Goal: Task Accomplishment & Management: Use online tool/utility

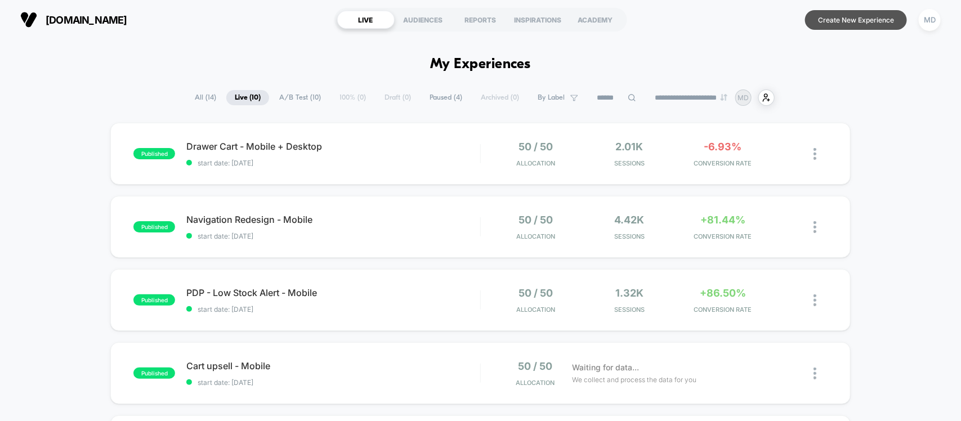
click at [859, 21] on button "Create New Experience" at bounding box center [856, 20] width 102 height 20
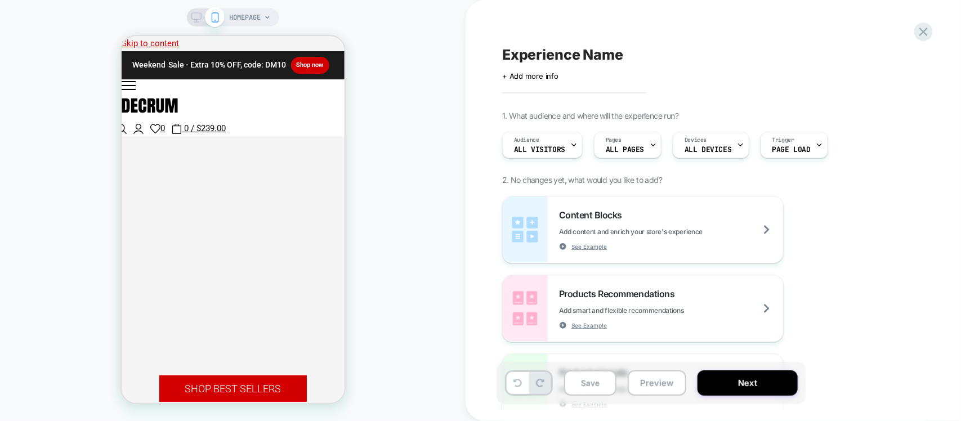
click at [253, 20] on span "HOMEPAGE" at bounding box center [246, 17] width 32 height 18
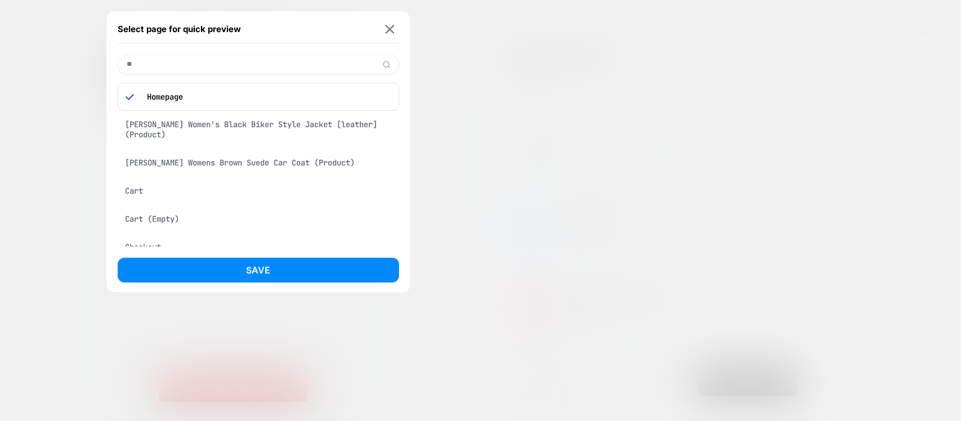
type input "***"
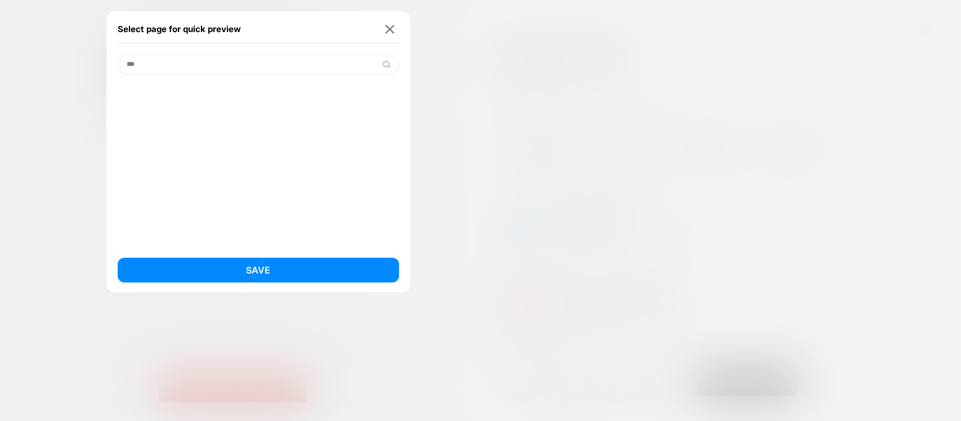
click at [210, 68] on input "***" at bounding box center [259, 65] width 282 height 20
type input "*****"
click at [144, 100] on div "Checkout" at bounding box center [259, 93] width 282 height 21
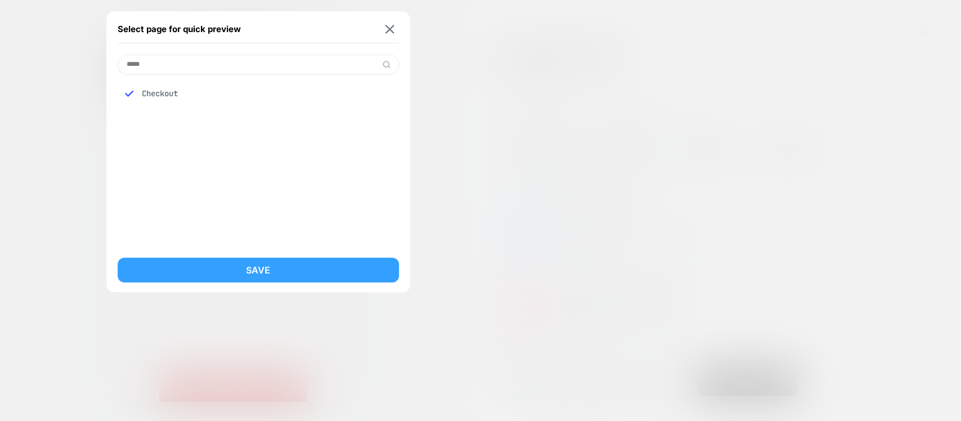
click at [324, 275] on button "Save" at bounding box center [259, 270] width 282 height 25
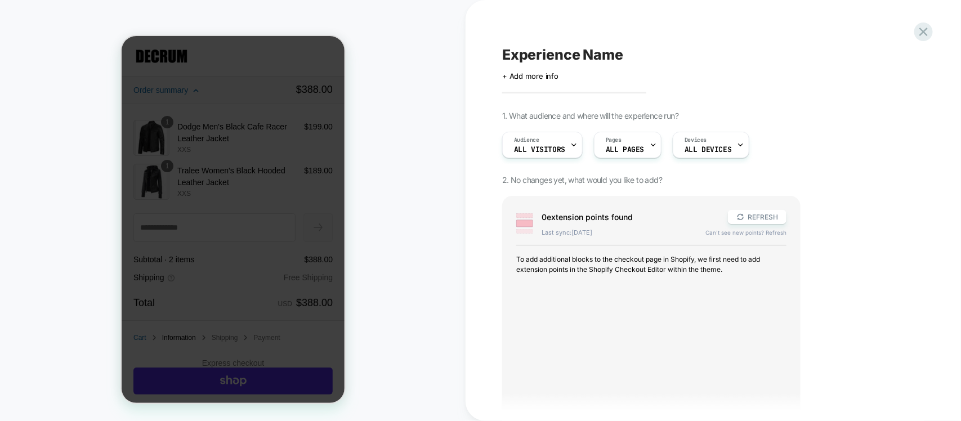
scroll to position [292, 0]
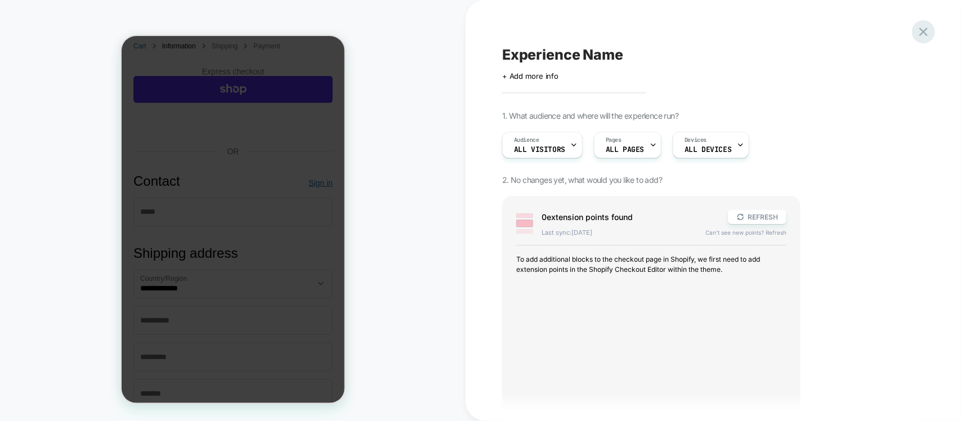
click at [923, 26] on icon at bounding box center [923, 31] width 15 height 15
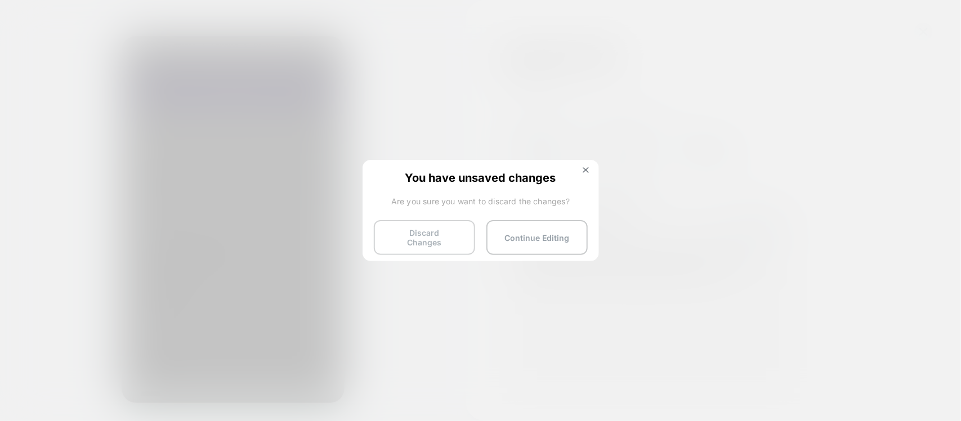
click at [462, 237] on button "Discard Changes" at bounding box center [424, 237] width 101 height 35
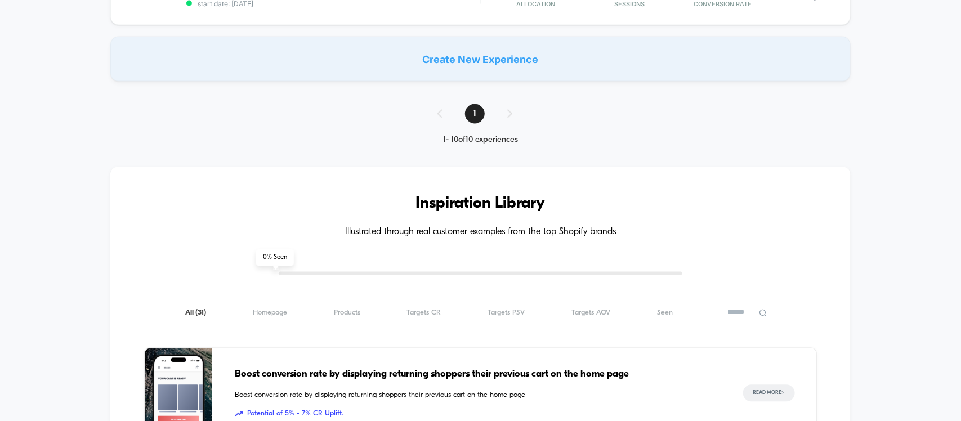
scroll to position [915, 0]
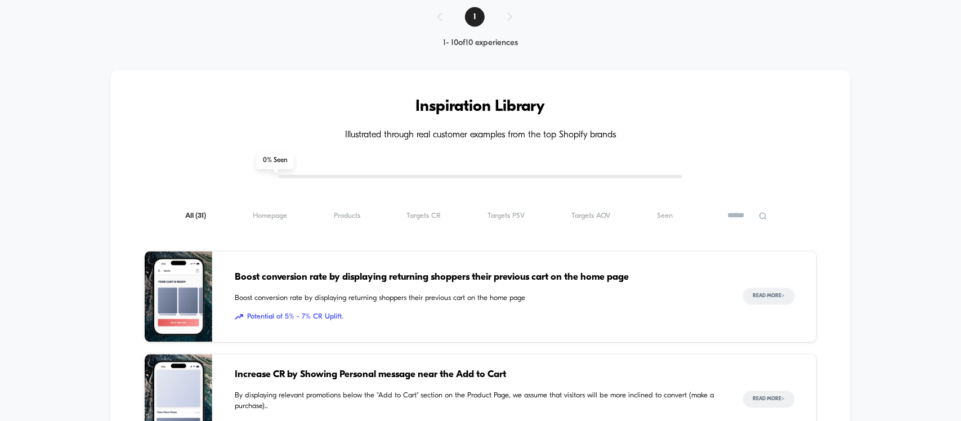
click at [750, 220] on input at bounding box center [748, 217] width 56 height 14
type input "****"
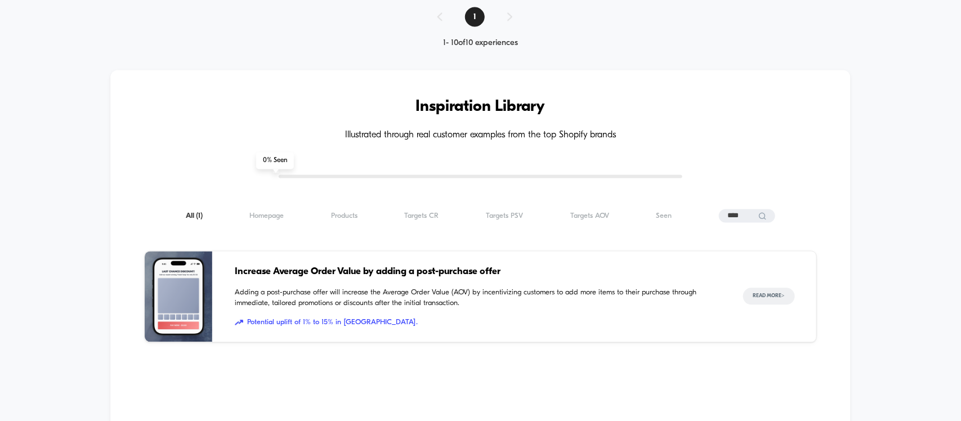
click at [314, 269] on span "Increase Average Order Value by adding a post-purchase offer" at bounding box center [477, 272] width 485 height 15
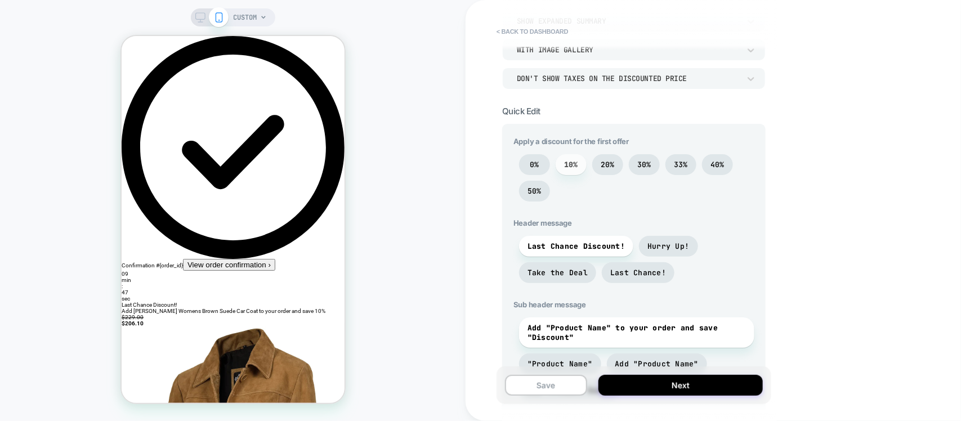
scroll to position [282, 0]
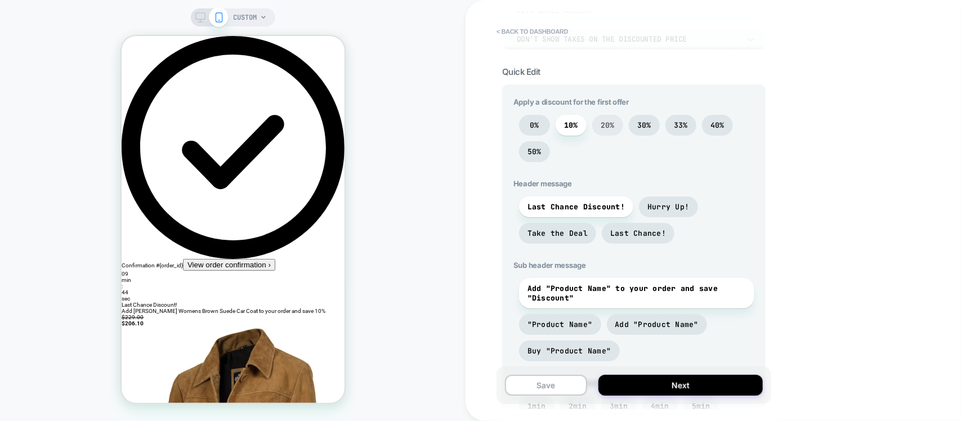
click at [601, 124] on span "20%" at bounding box center [608, 126] width 14 height 10
click at [571, 124] on span "10%" at bounding box center [571, 126] width 14 height 10
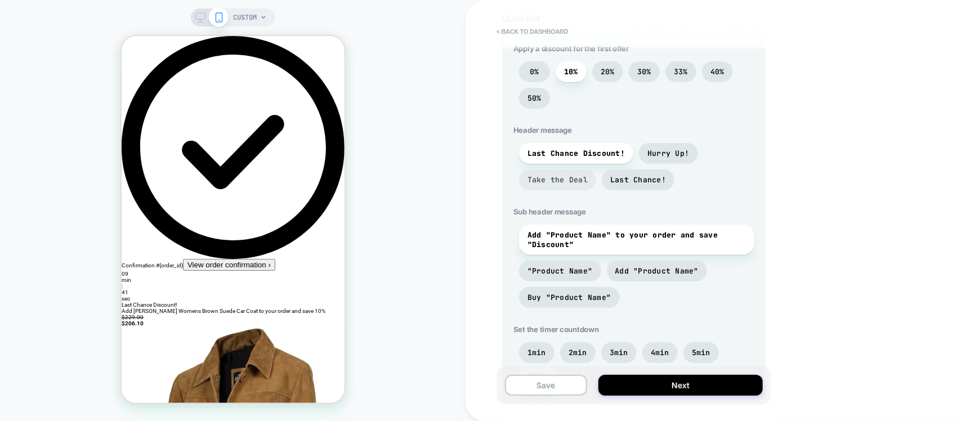
scroll to position [493, 0]
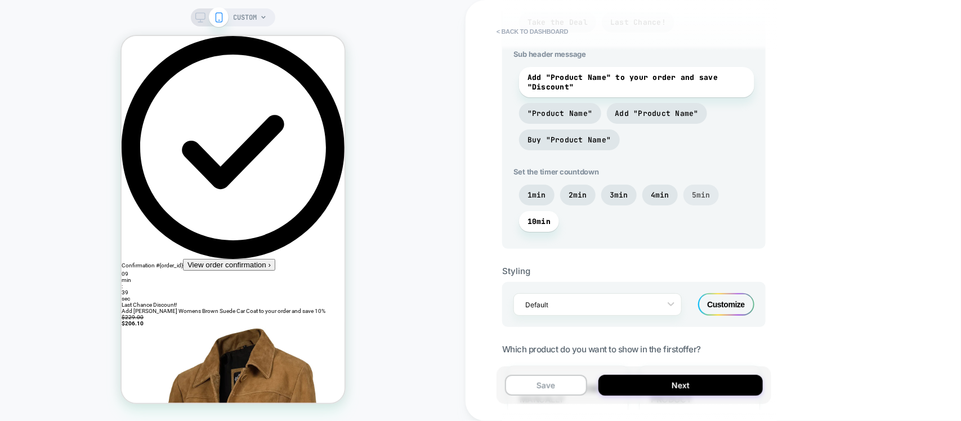
click at [692, 200] on span "5min" at bounding box center [701, 195] width 19 height 10
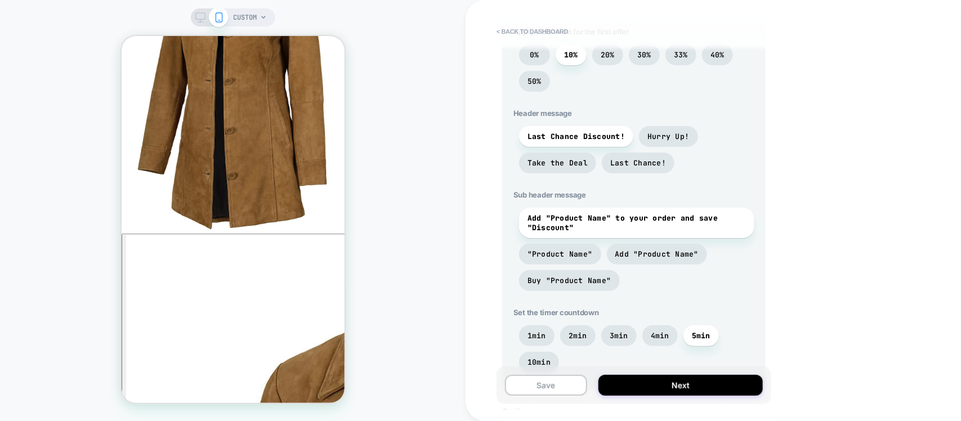
scroll to position [282, 0]
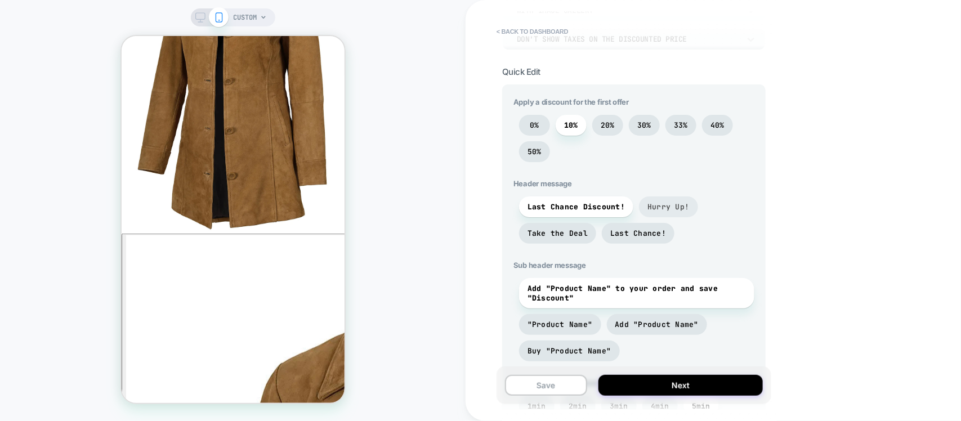
click at [660, 207] on span "Hurry Up!" at bounding box center [669, 207] width 42 height 10
click at [564, 228] on span "Take the Deal" at bounding box center [557, 233] width 77 height 21
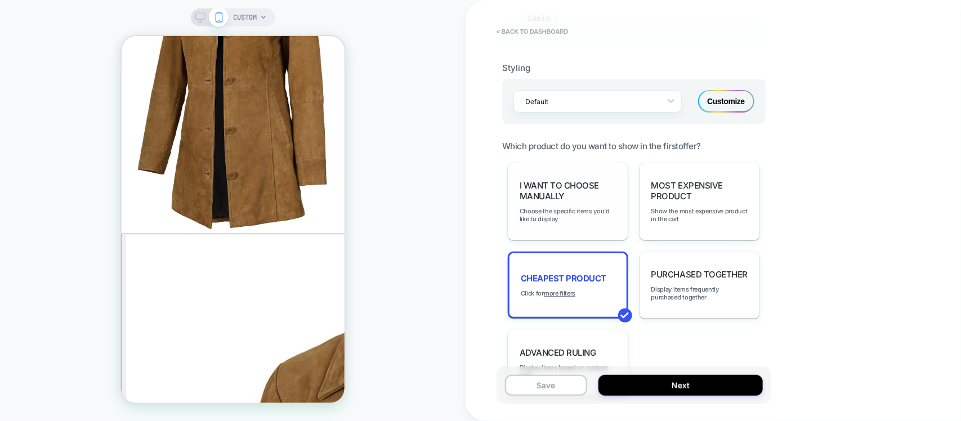
scroll to position [774, 0]
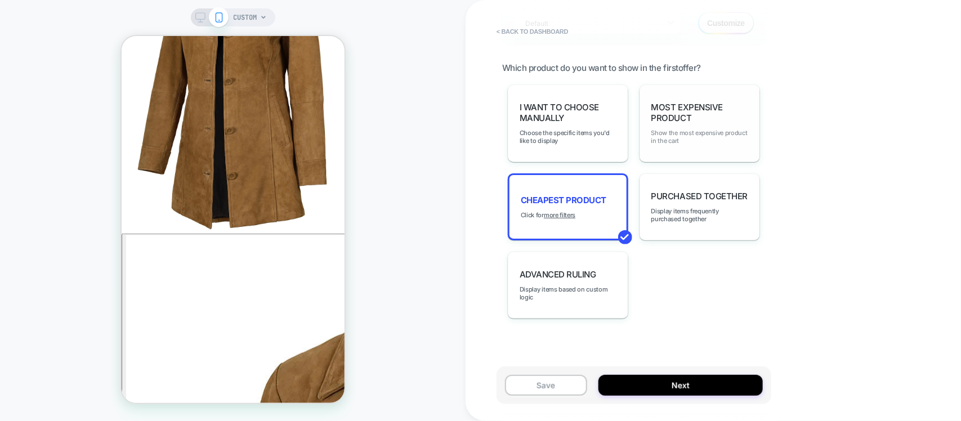
click at [685, 135] on span "Show the most expensive product in the cart" at bounding box center [700, 137] width 97 height 16
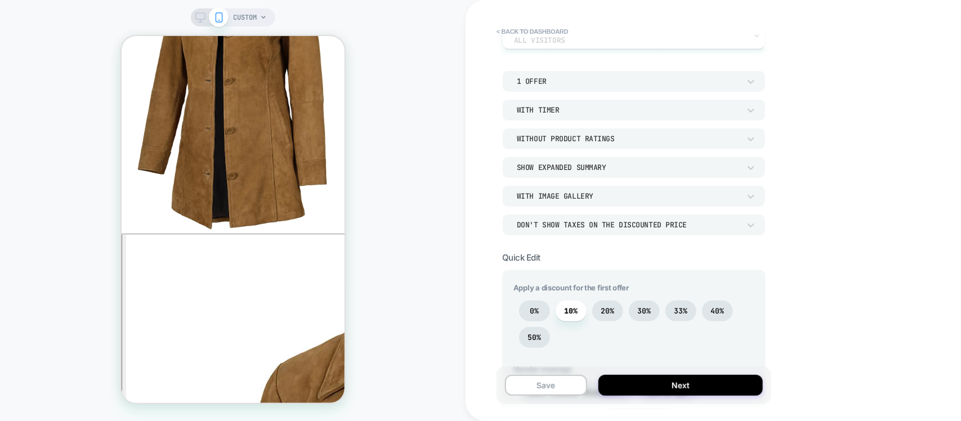
scroll to position [70, 0]
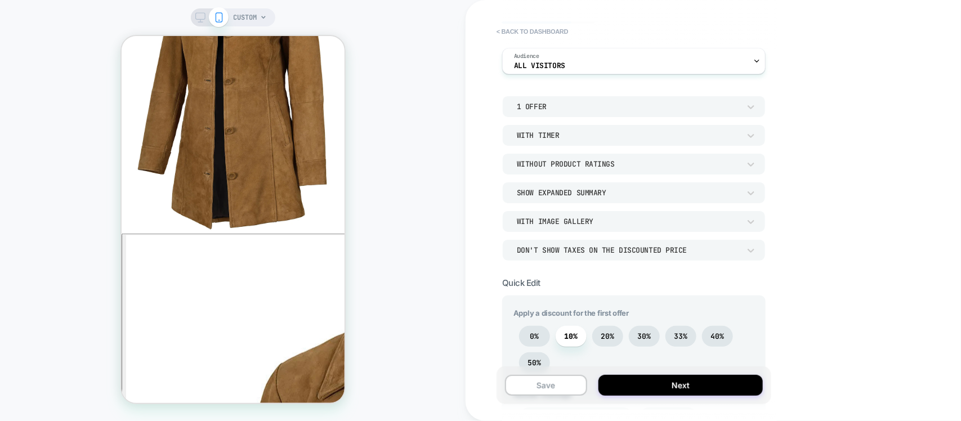
click at [569, 254] on div "Don't show taxes on the discounted price" at bounding box center [628, 251] width 223 height 10
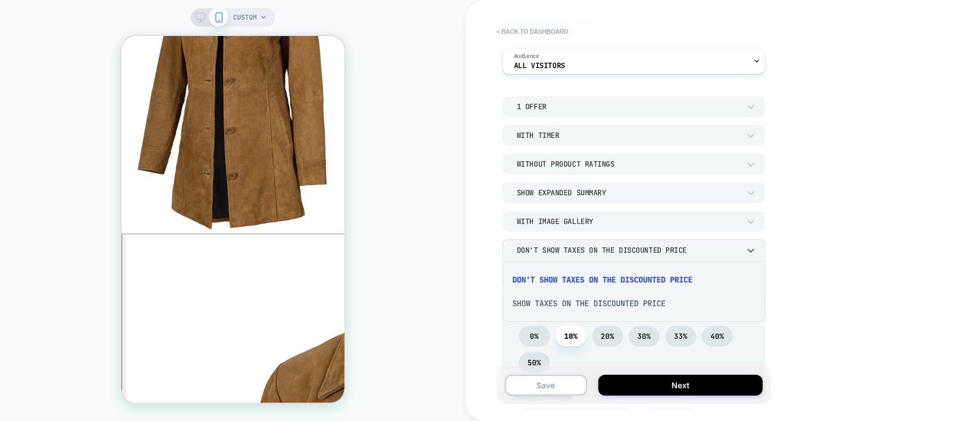
click at [609, 246] on div at bounding box center [480, 210] width 961 height 421
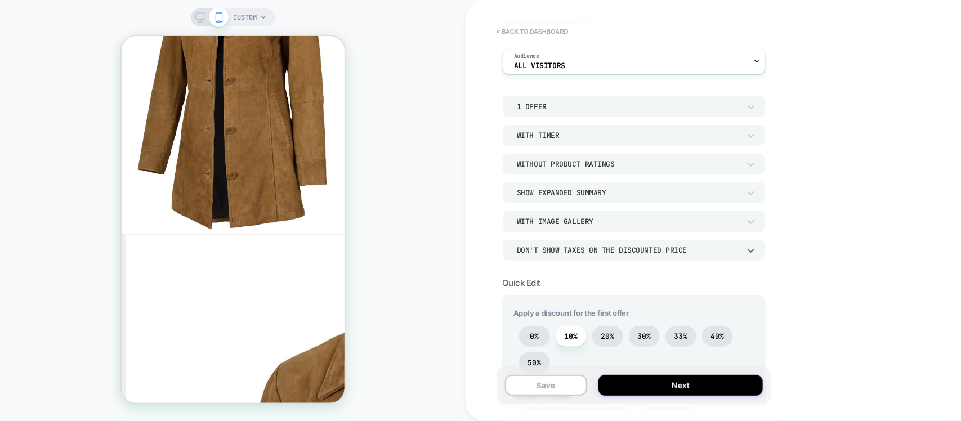
click at [641, 252] on div "Don't show taxes on the discounted price" at bounding box center [628, 251] width 223 height 10
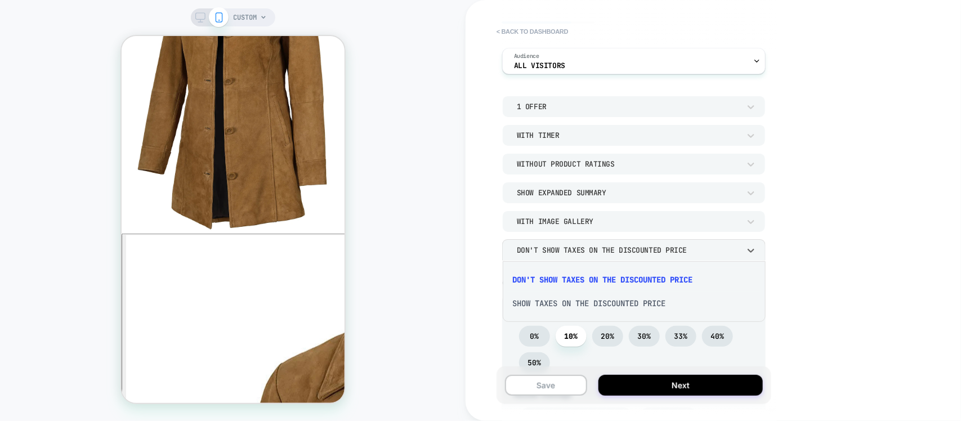
click at [582, 273] on div "Don't show taxes on the discounted price" at bounding box center [634, 280] width 255 height 24
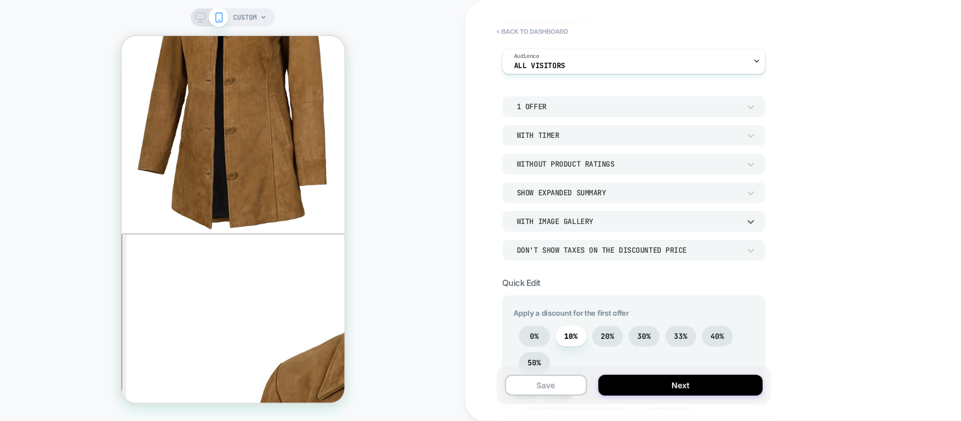
click at [589, 224] on div "With Image Gallery" at bounding box center [628, 222] width 223 height 10
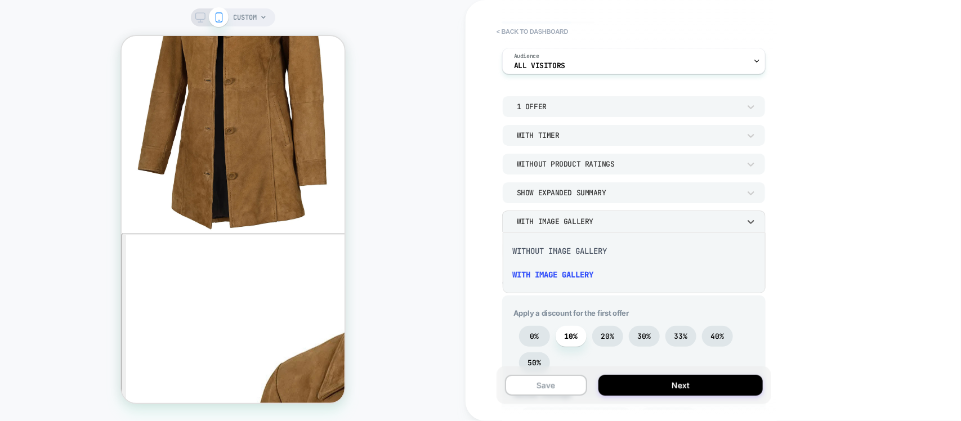
click at [555, 248] on div "Without Image Gallery" at bounding box center [634, 251] width 255 height 24
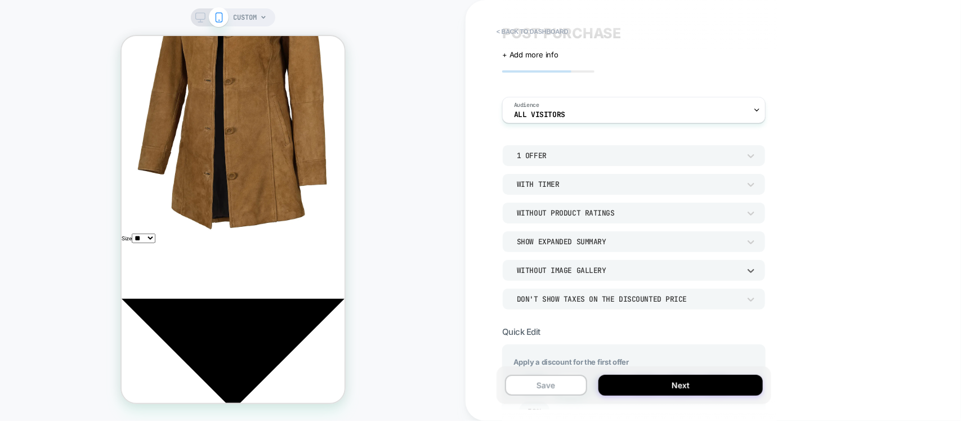
scroll to position [0, 0]
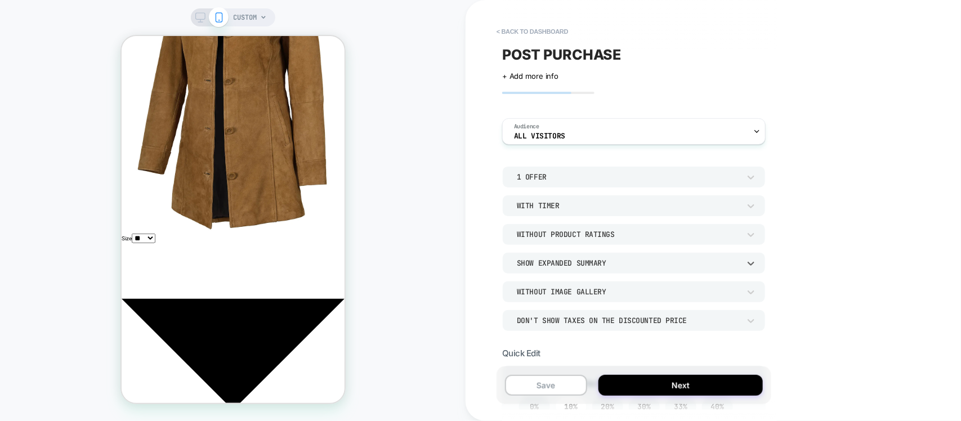
click at [573, 262] on div "Show Expanded Summary" at bounding box center [628, 264] width 223 height 10
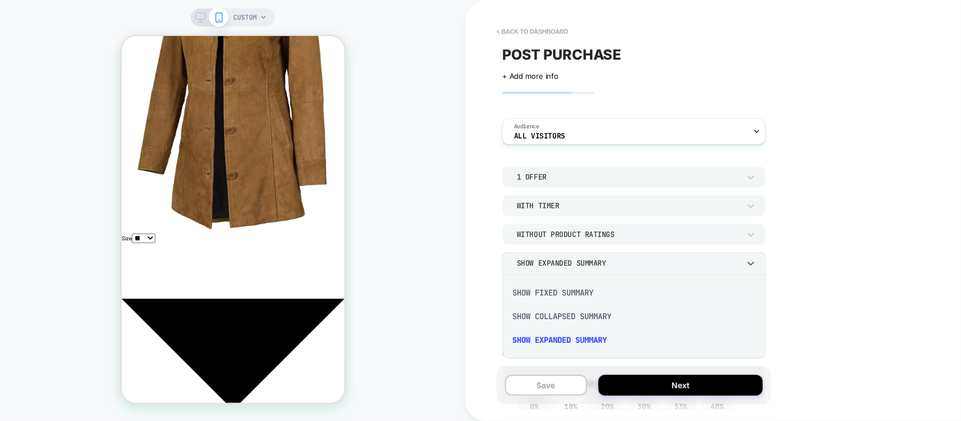
click at [579, 263] on div at bounding box center [480, 210] width 961 height 421
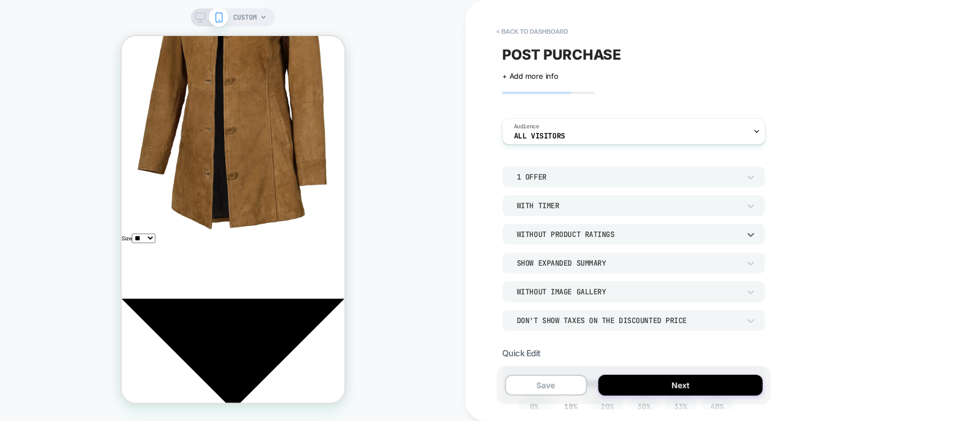
click at [584, 238] on div "Without Product Ratings" at bounding box center [628, 235] width 223 height 10
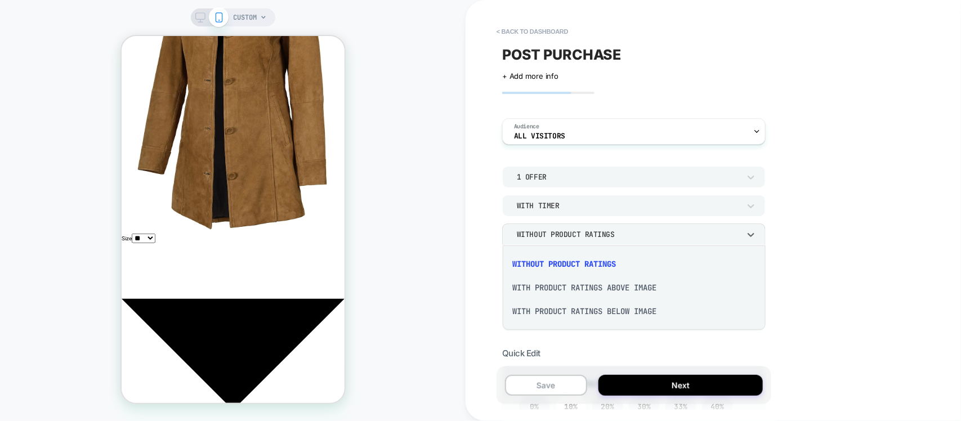
click at [572, 314] on div "With Product Ratings Below Image" at bounding box center [634, 312] width 255 height 24
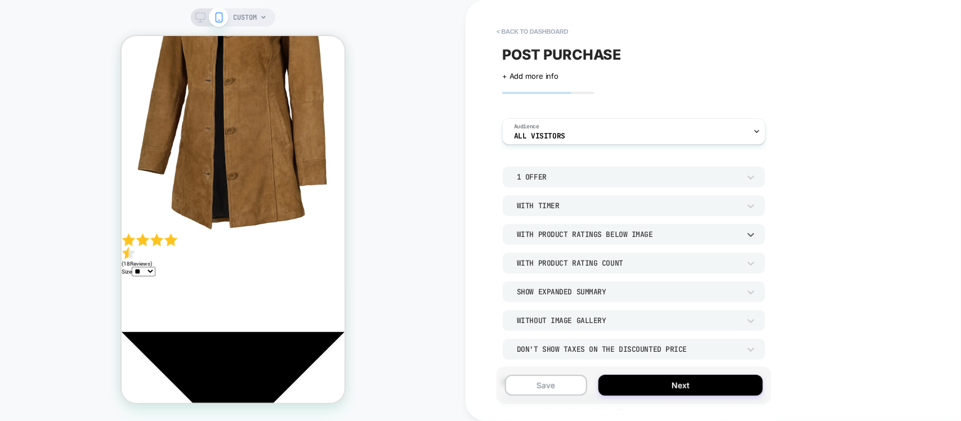
click at [562, 208] on div "With Timer" at bounding box center [628, 206] width 223 height 10
click at [546, 175] on div at bounding box center [480, 210] width 961 height 421
click at [554, 176] on div "1 Offer" at bounding box center [628, 177] width 223 height 10
click at [548, 224] on div "2 Offers" at bounding box center [634, 231] width 255 height 24
click at [554, 172] on div "2 Offers" at bounding box center [628, 177] width 223 height 10
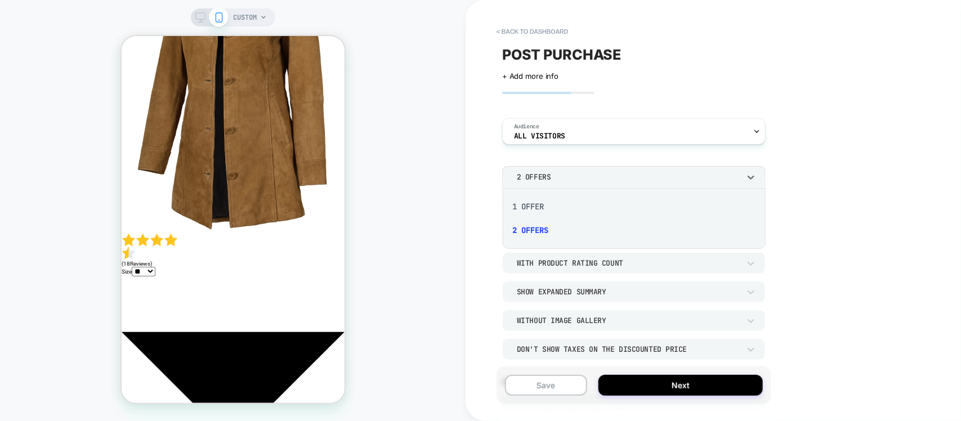
click at [538, 209] on div "1 Offer" at bounding box center [634, 207] width 255 height 24
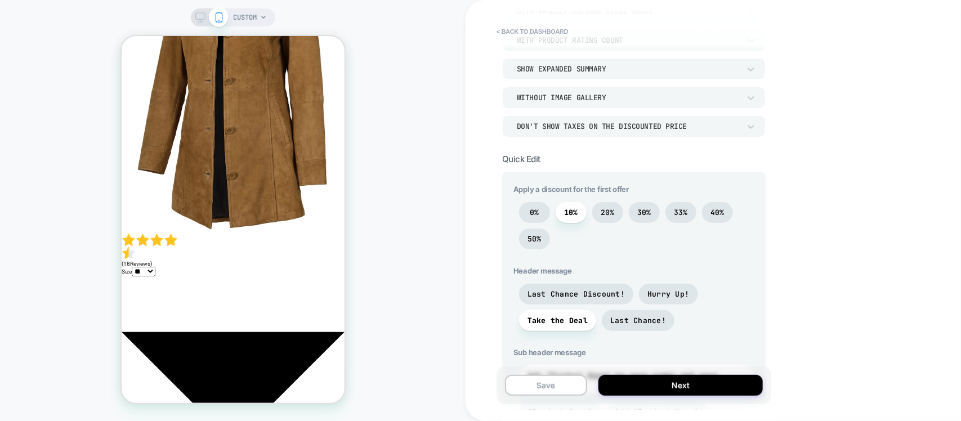
scroll to position [422, 0]
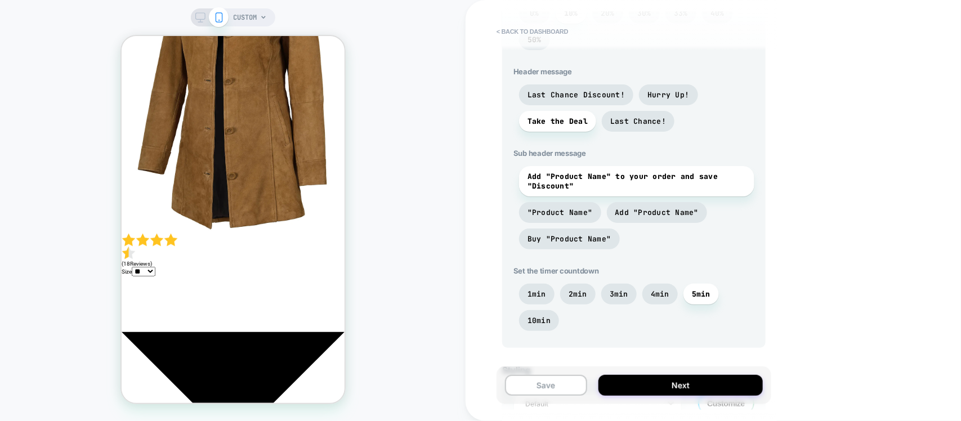
click at [155, 266] on select "** * * * ** *** ****" at bounding box center [143, 271] width 24 height 10
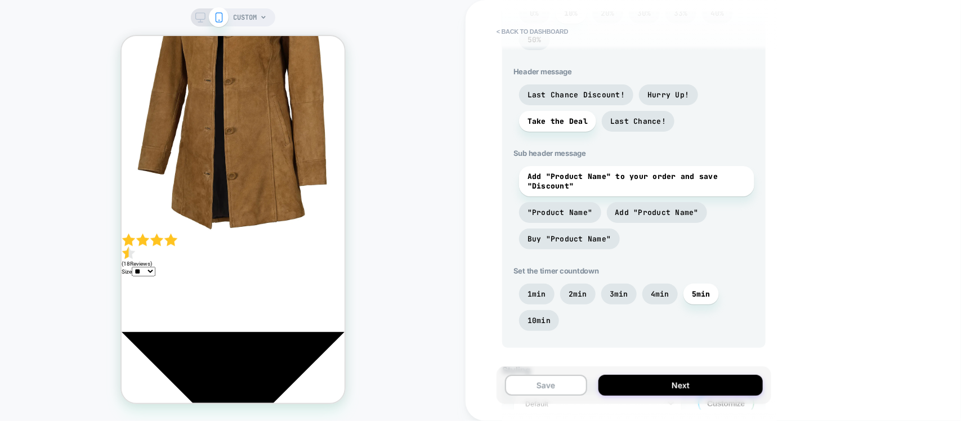
drag, startPoint x: 328, startPoint y: 134, endPoint x: 337, endPoint y: 134, distance: 8.4
click at [155, 266] on select "** * * * ** *** ****" at bounding box center [143, 271] width 24 height 10
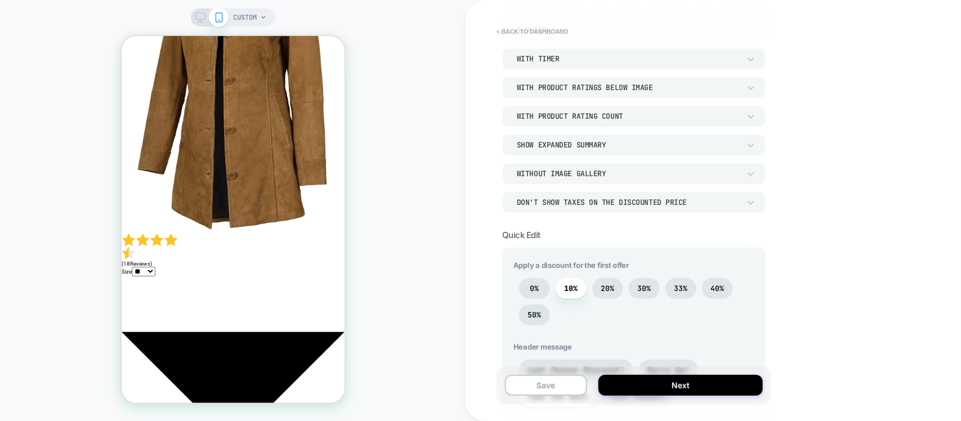
scroll to position [141, 0]
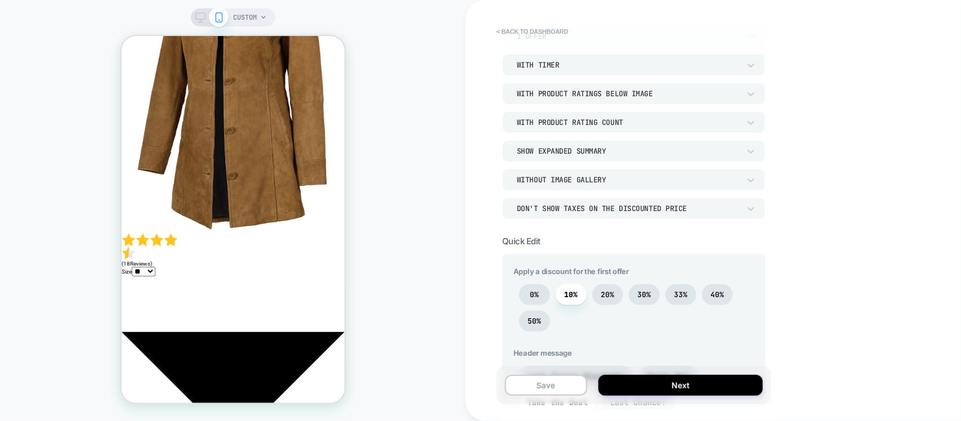
click at [610, 89] on div "With Product Ratings Below Image" at bounding box center [628, 94] width 223 height 10
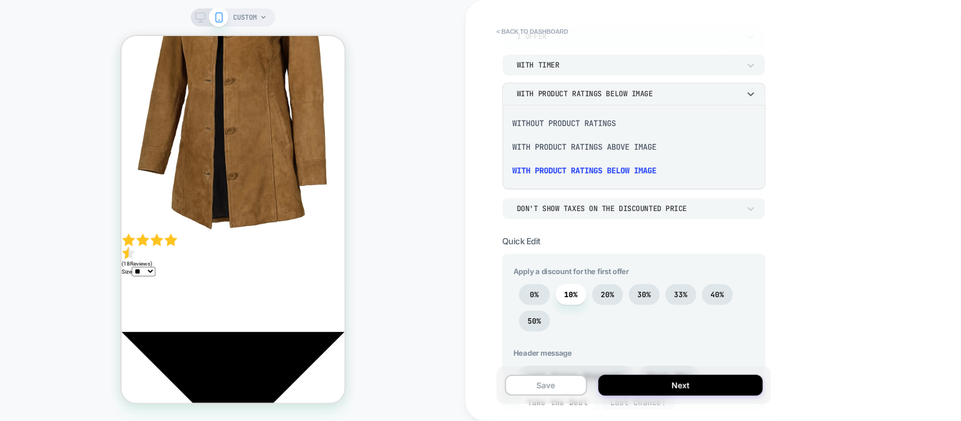
click at [601, 144] on div "With Product Ratings Above Image" at bounding box center [634, 147] width 255 height 24
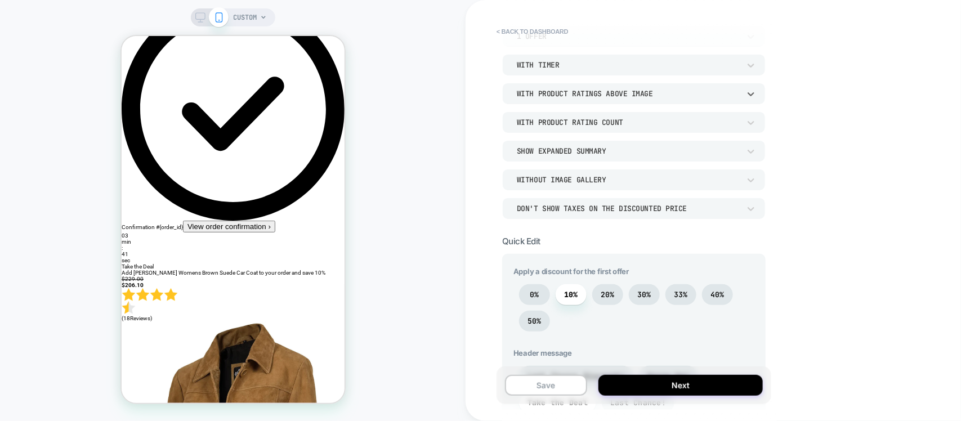
scroll to position [0, 0]
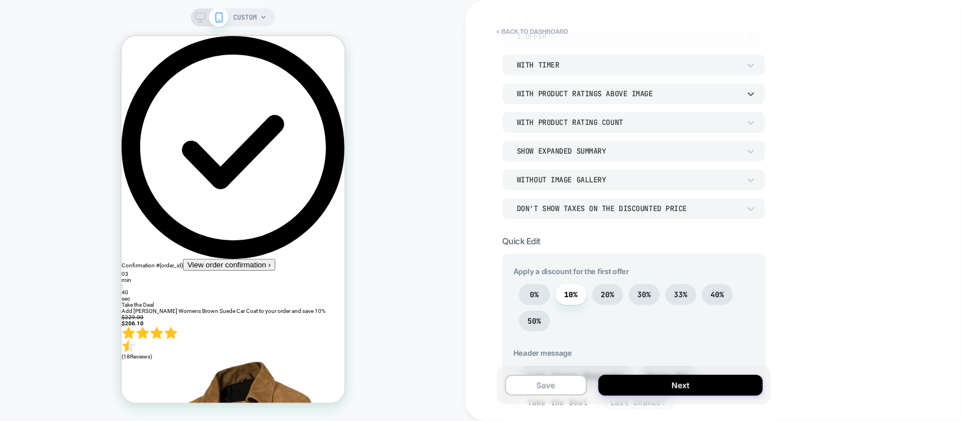
click at [607, 93] on div "With Product Ratings Above Image" at bounding box center [628, 94] width 223 height 10
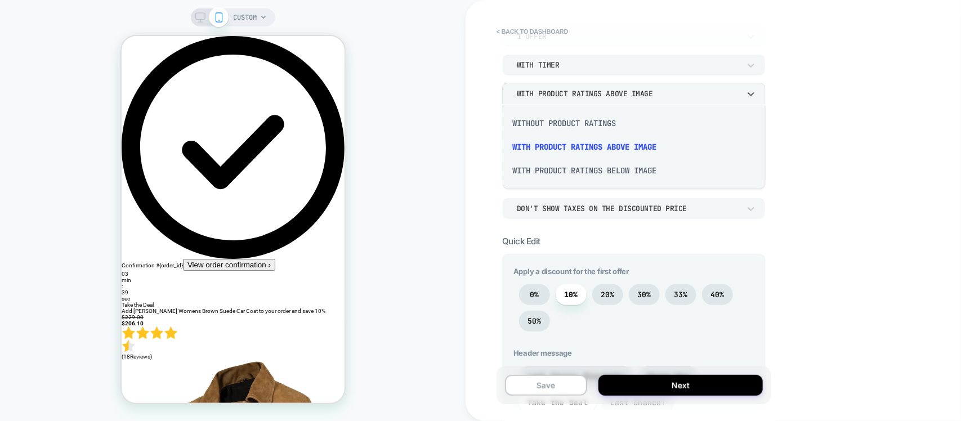
click at [573, 173] on div "With Product Ratings Below Image" at bounding box center [634, 171] width 255 height 24
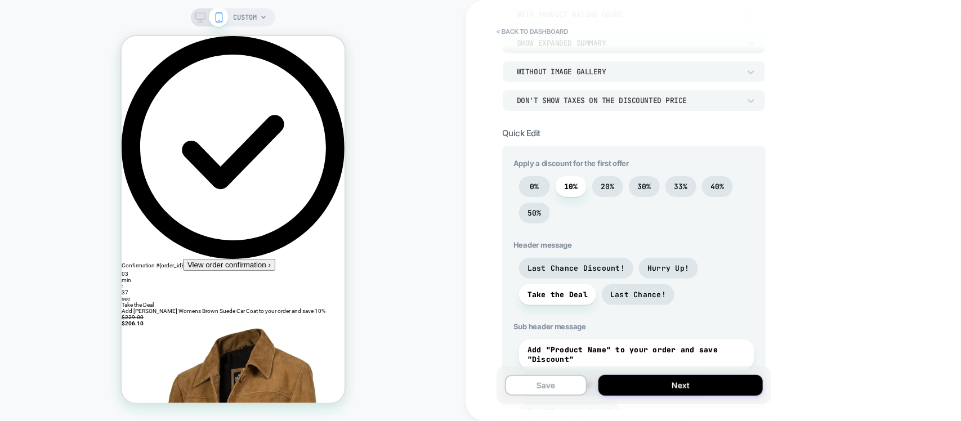
scroll to position [352, 0]
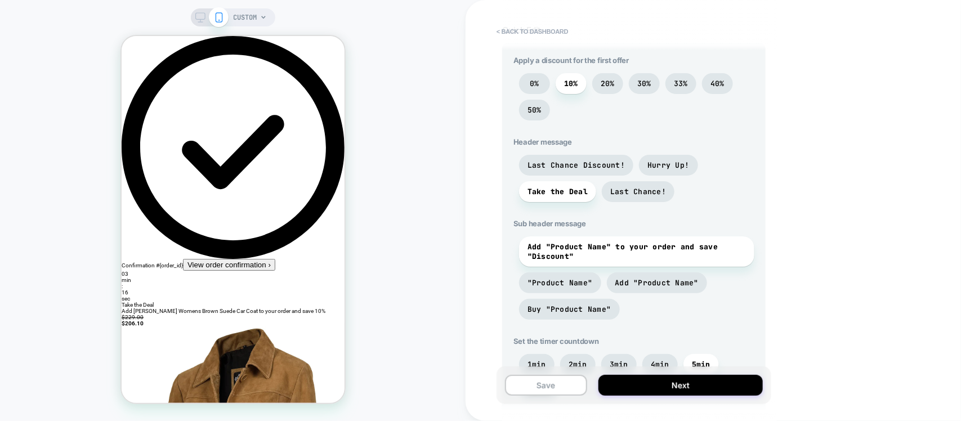
click at [507, 134] on div "Apply a discount for the first offer 0% 10% 20% 30% 33% 40% 50% Header message …" at bounding box center [634, 231] width 264 height 376
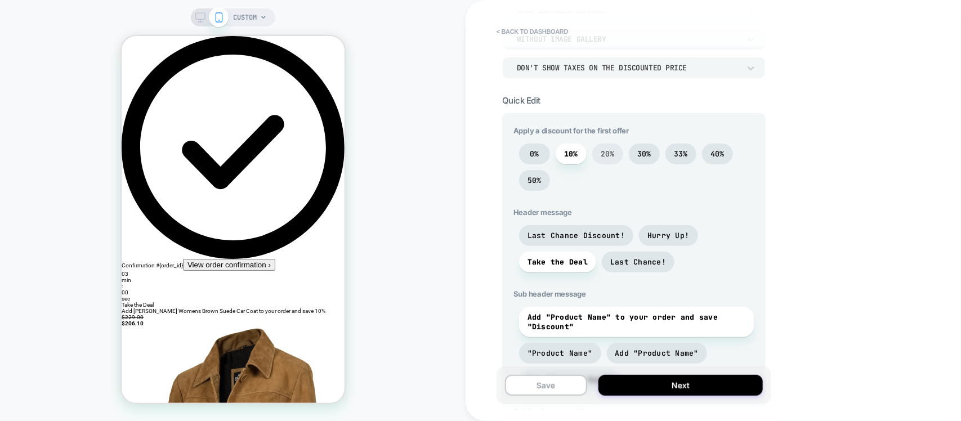
click at [611, 161] on span "20%" at bounding box center [608, 154] width 31 height 21
click at [573, 156] on span "10%" at bounding box center [571, 154] width 14 height 10
click at [591, 153] on div "0% 10% 20% 30% 33% 40% 50%" at bounding box center [634, 170] width 241 height 53
click at [610, 159] on span "20%" at bounding box center [608, 154] width 14 height 10
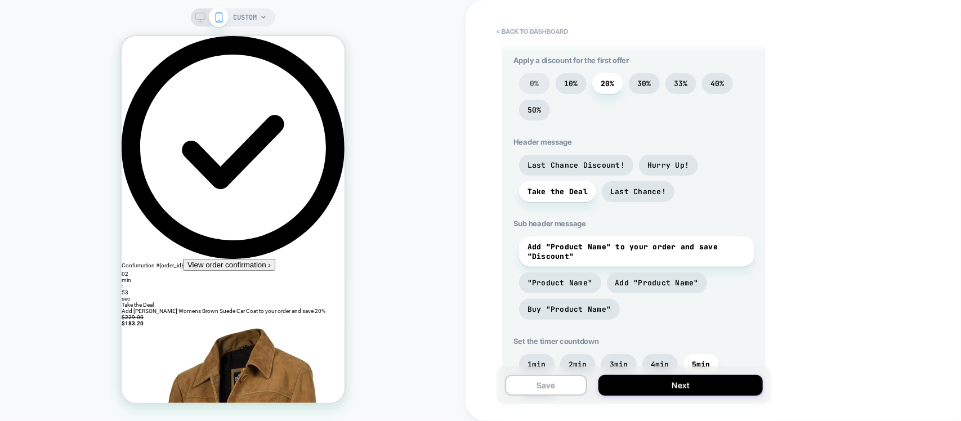
click at [542, 88] on span "0%" at bounding box center [534, 83] width 31 height 21
click at [573, 91] on span "10%" at bounding box center [571, 83] width 31 height 21
click at [607, 85] on span "20%" at bounding box center [608, 84] width 14 height 10
click at [542, 84] on span "0%" at bounding box center [534, 83] width 31 height 21
click at [609, 84] on span "20%" at bounding box center [608, 84] width 14 height 10
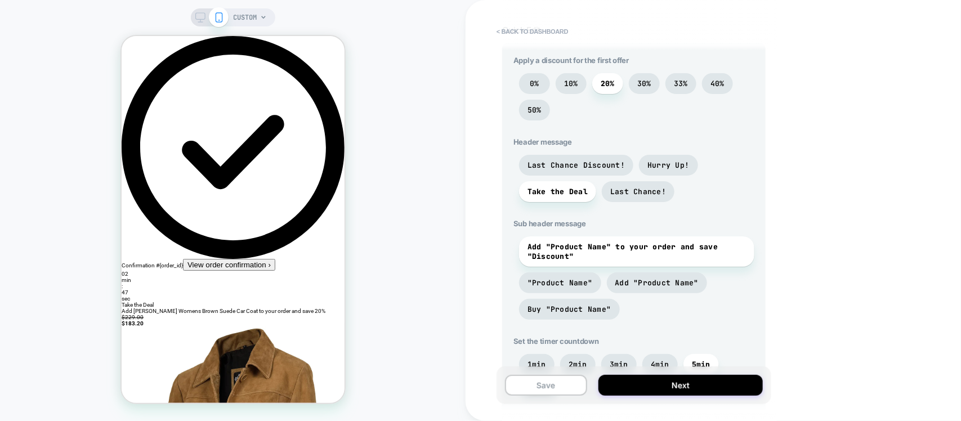
scroll to position [211, 0]
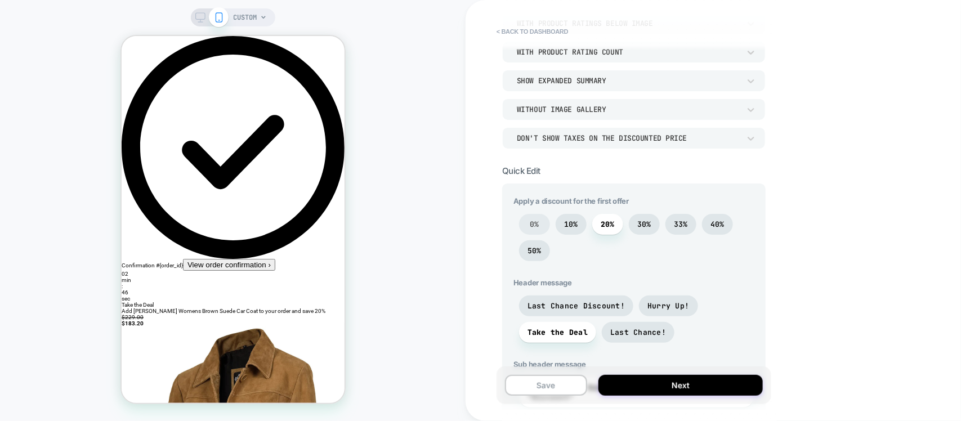
click at [541, 224] on span "0%" at bounding box center [534, 224] width 31 height 21
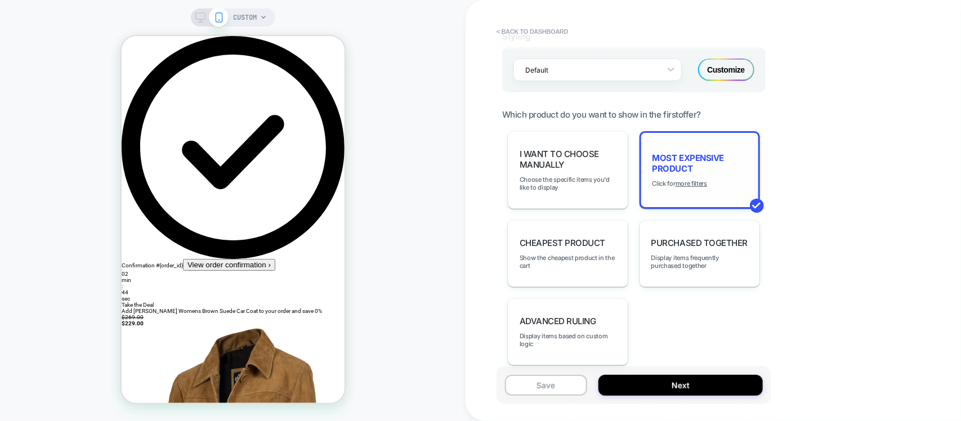
scroll to position [704, 0]
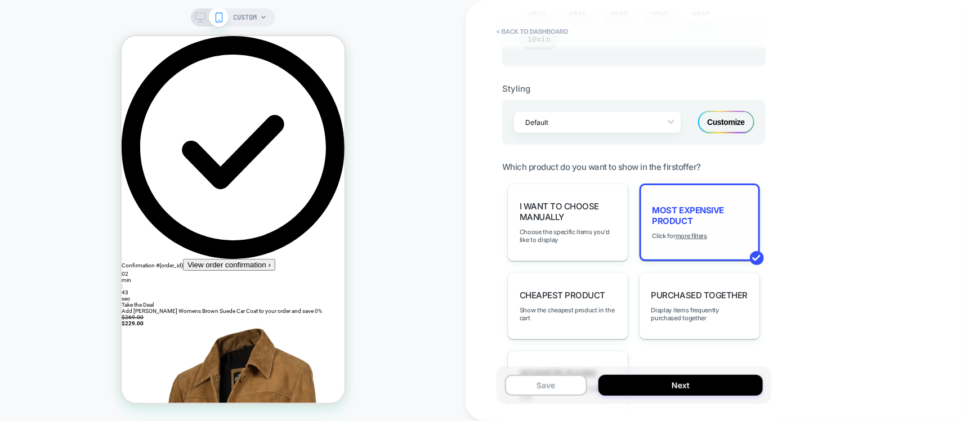
click at [727, 130] on div "Customize" at bounding box center [726, 122] width 56 height 23
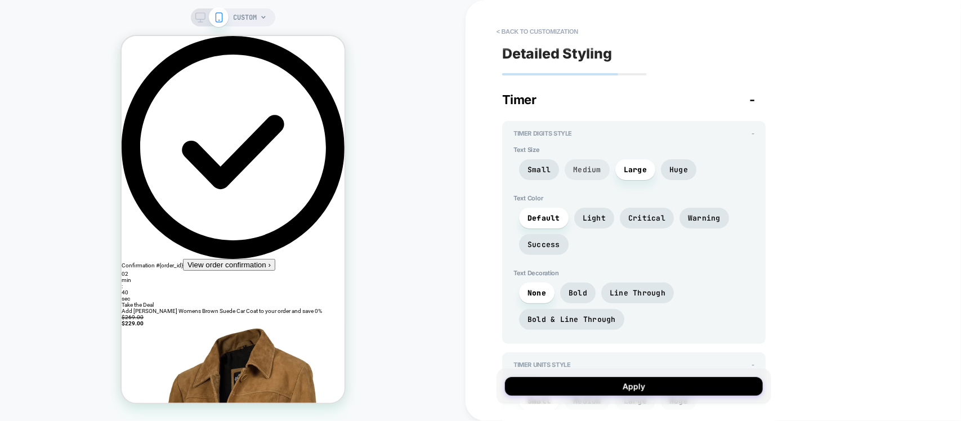
click at [582, 167] on span "Medium" at bounding box center [587, 170] width 28 height 10
click at [534, 169] on span "Small" at bounding box center [539, 170] width 23 height 10
click at [590, 167] on span "Medium" at bounding box center [587, 170] width 28 height 10
click at [629, 170] on span "Large" at bounding box center [635, 170] width 23 height 10
click at [680, 170] on span "Huge" at bounding box center [679, 170] width 19 height 10
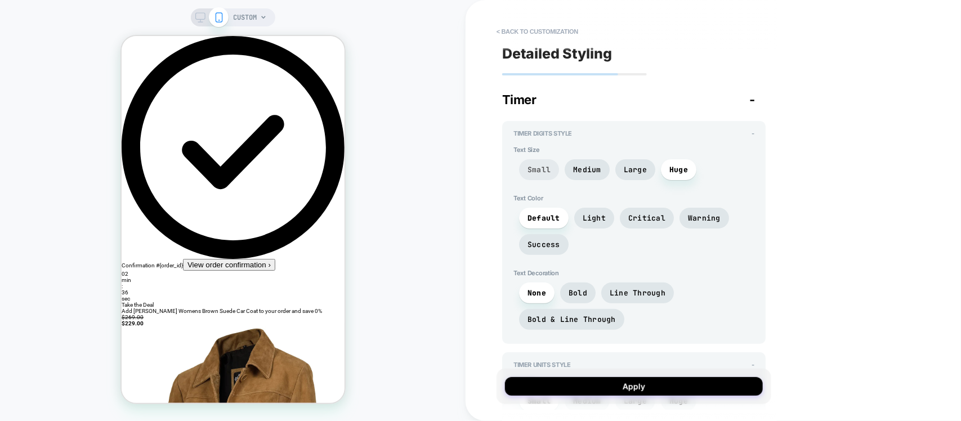
click at [542, 166] on span "Small" at bounding box center [539, 170] width 23 height 10
click at [670, 167] on span "Huge" at bounding box center [679, 170] width 19 height 10
click at [596, 212] on span "Light" at bounding box center [594, 218] width 40 height 21
click at [634, 217] on span "Critical" at bounding box center [647, 218] width 37 height 10
click at [693, 214] on span "Warning" at bounding box center [704, 218] width 33 height 10
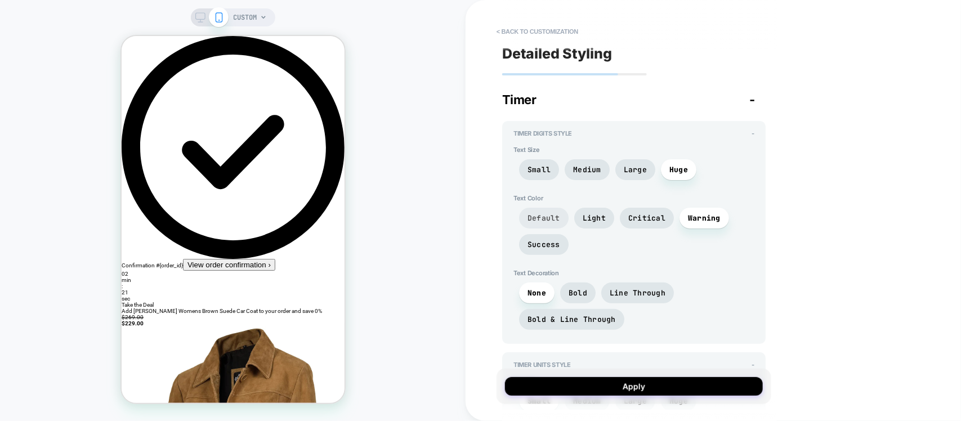
click at [548, 213] on span "Default" at bounding box center [544, 218] width 33 height 10
click at [592, 223] on span "Light" at bounding box center [594, 218] width 23 height 10
click at [635, 220] on span "Critical" at bounding box center [647, 218] width 37 height 10
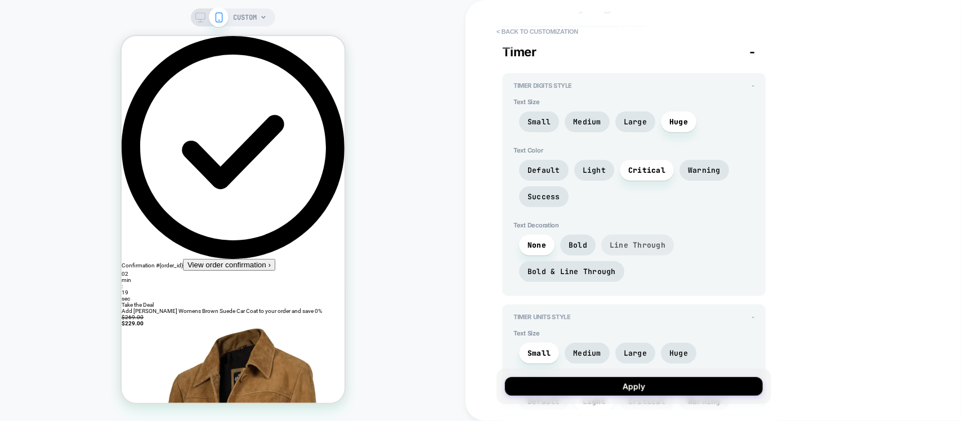
scroll to position [70, 0]
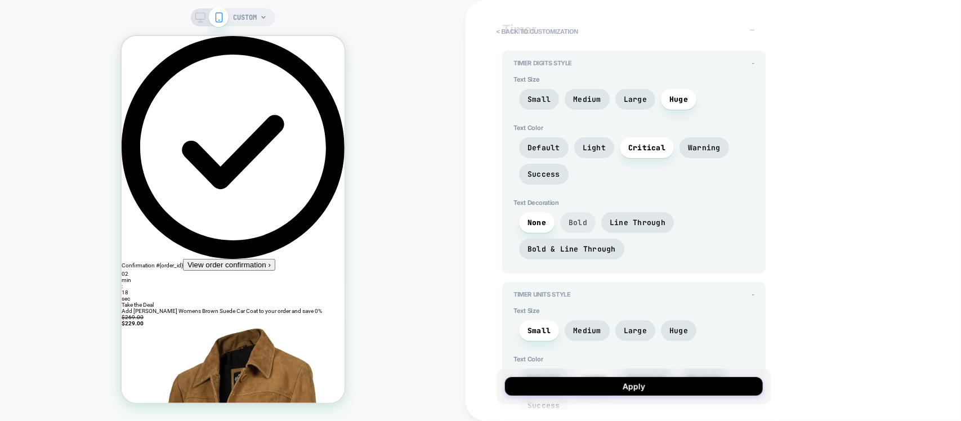
click at [585, 224] on span "Bold" at bounding box center [578, 223] width 19 height 10
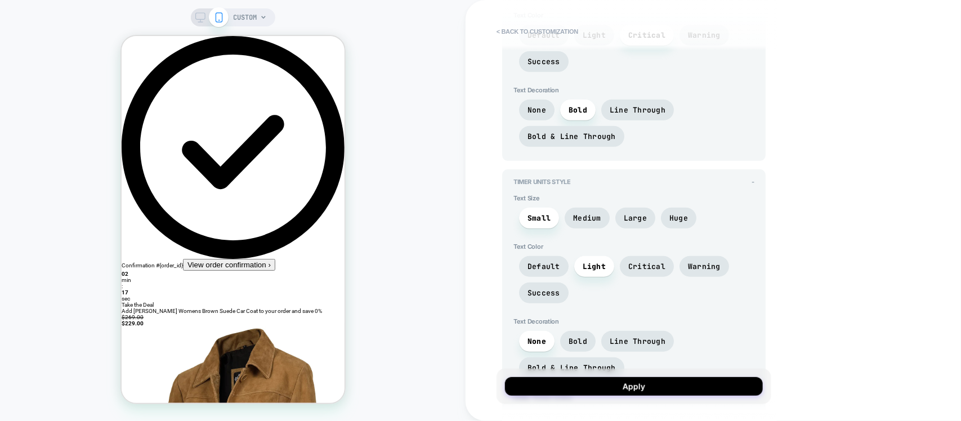
scroll to position [211, 0]
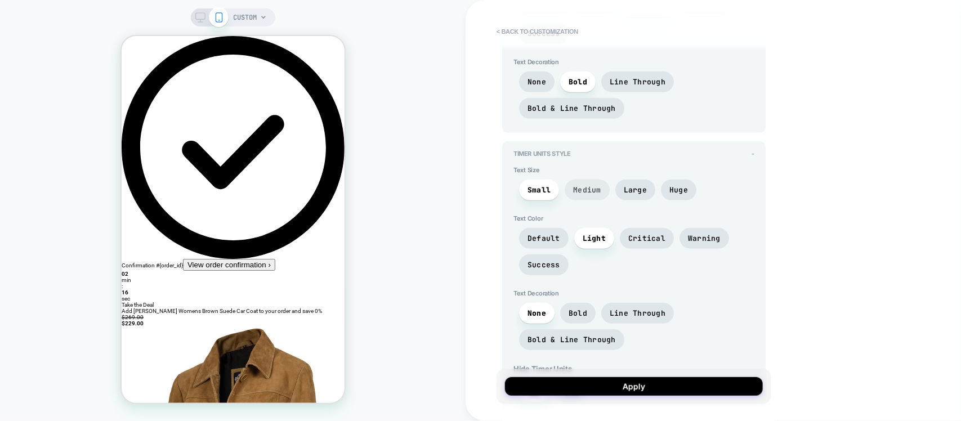
click at [591, 198] on span "Medium" at bounding box center [587, 190] width 45 height 21
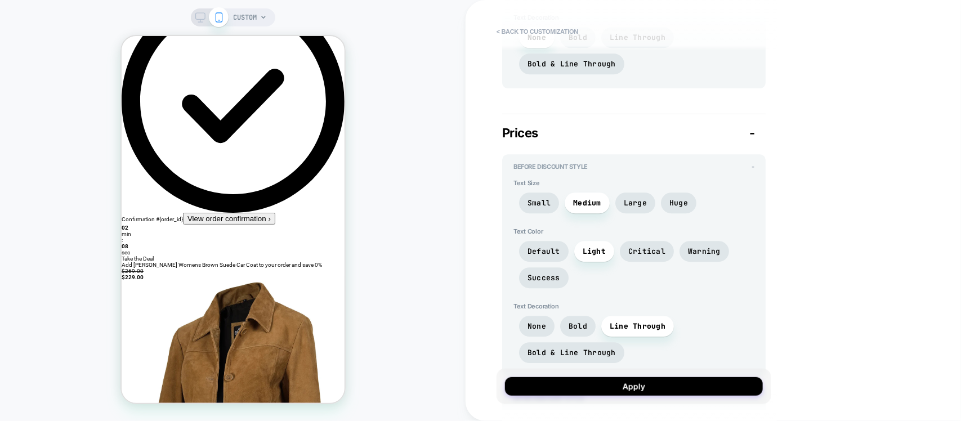
scroll to position [70, 0]
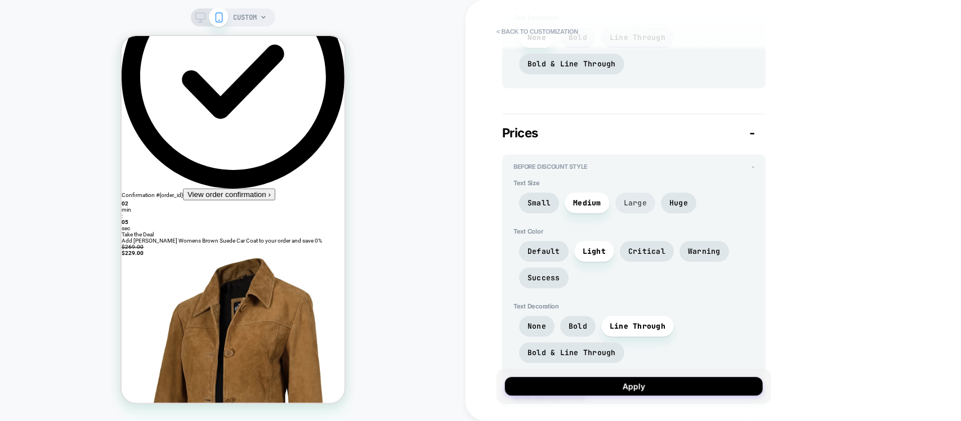
click at [626, 208] on span "Large" at bounding box center [635, 203] width 23 height 10
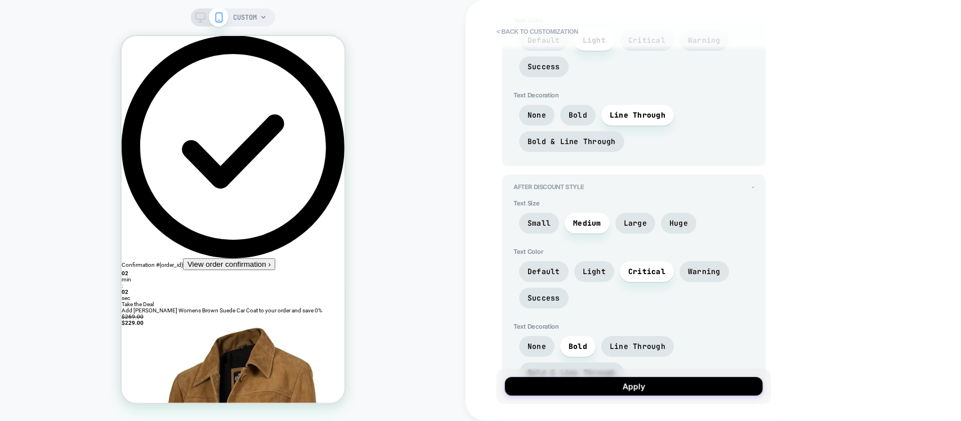
scroll to position [0, 0]
click at [673, 226] on span "Huge" at bounding box center [679, 224] width 19 height 10
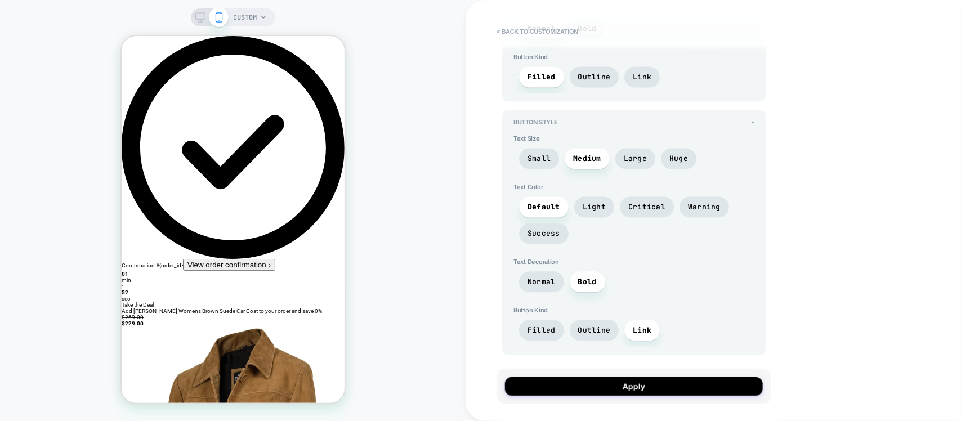
scroll to position [2920, 0]
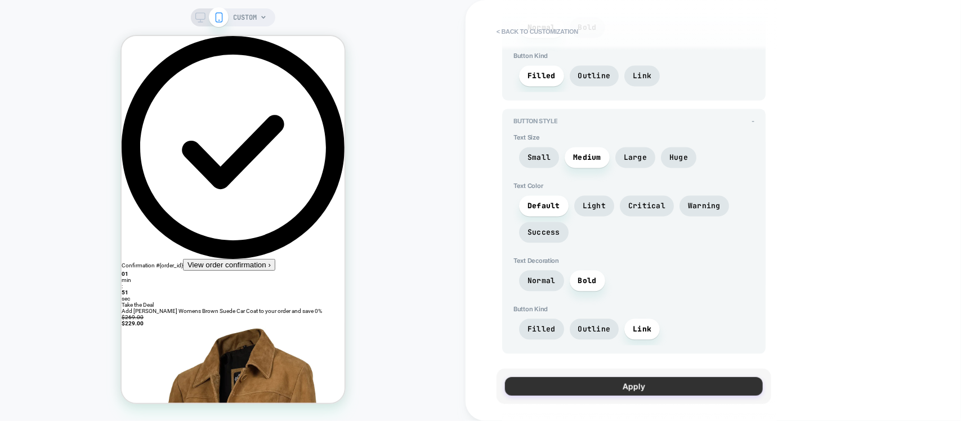
click at [606, 390] on button "Apply" at bounding box center [634, 386] width 258 height 19
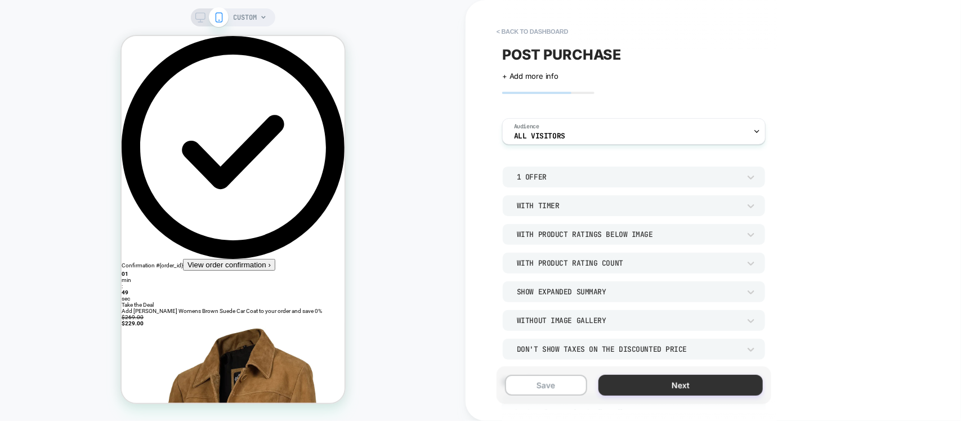
click at [660, 389] on button "Next" at bounding box center [681, 385] width 164 height 21
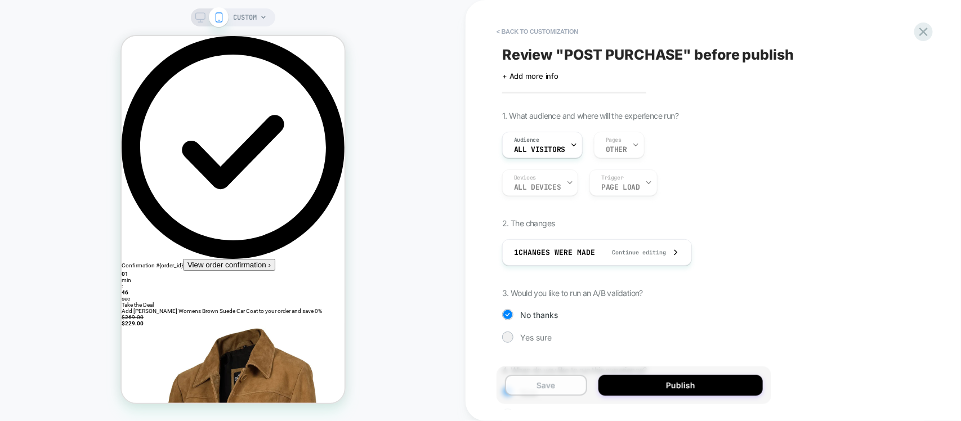
click at [534, 382] on button "Save" at bounding box center [546, 385] width 82 height 21
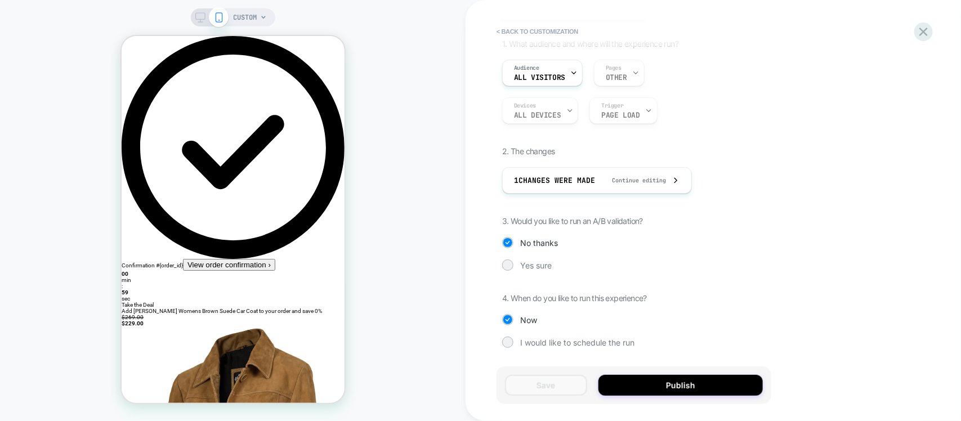
scroll to position [0, 0]
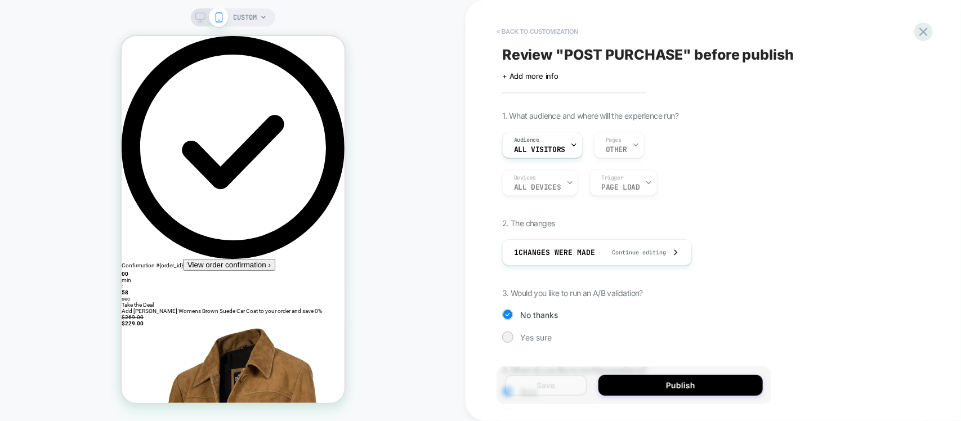
click at [528, 31] on button "< Back to customization" at bounding box center [537, 32] width 93 height 18
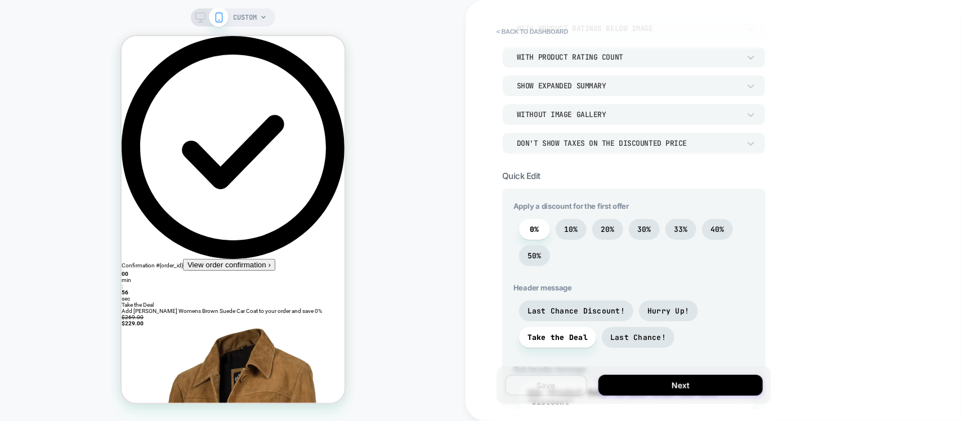
scroll to position [211, 0]
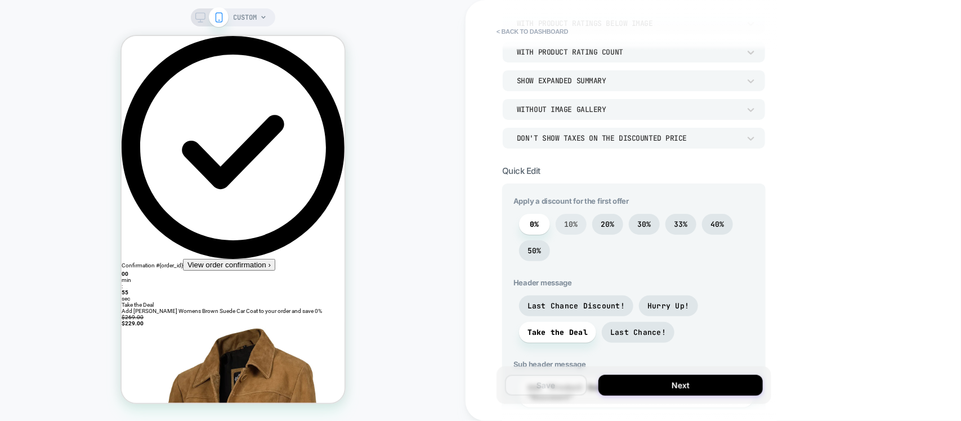
click at [573, 232] on span "10%" at bounding box center [571, 224] width 31 height 21
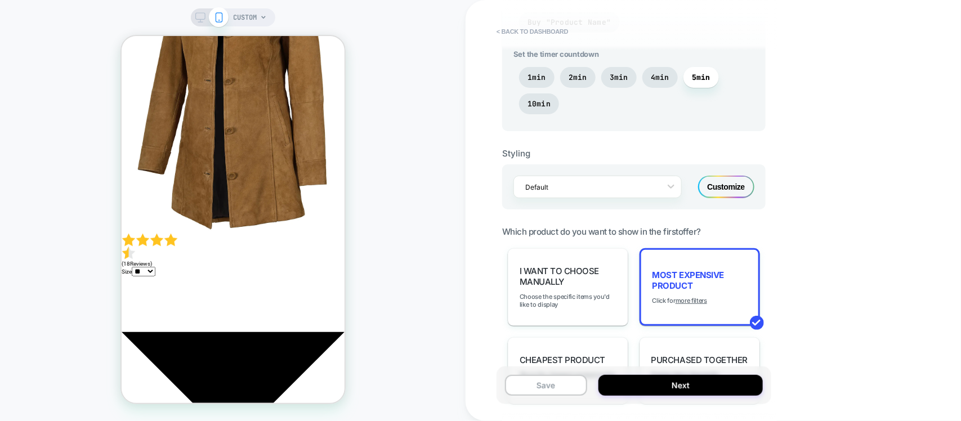
scroll to position [604, 0]
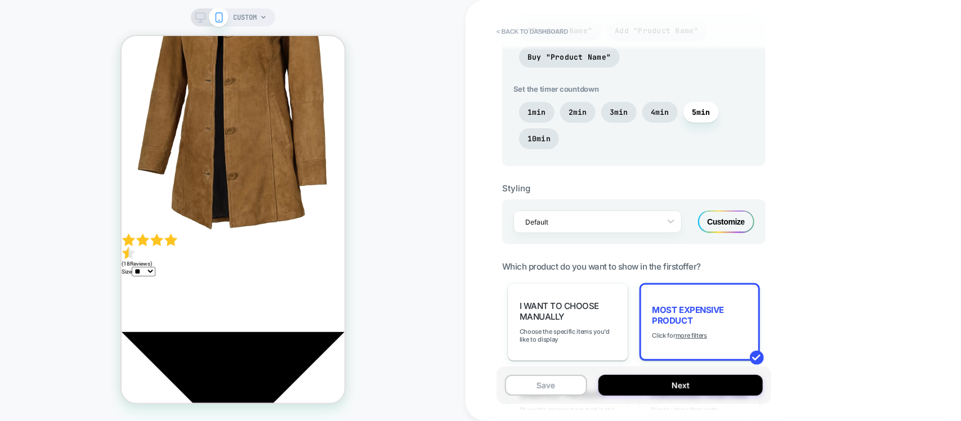
click at [728, 224] on div "Customize" at bounding box center [726, 222] width 56 height 23
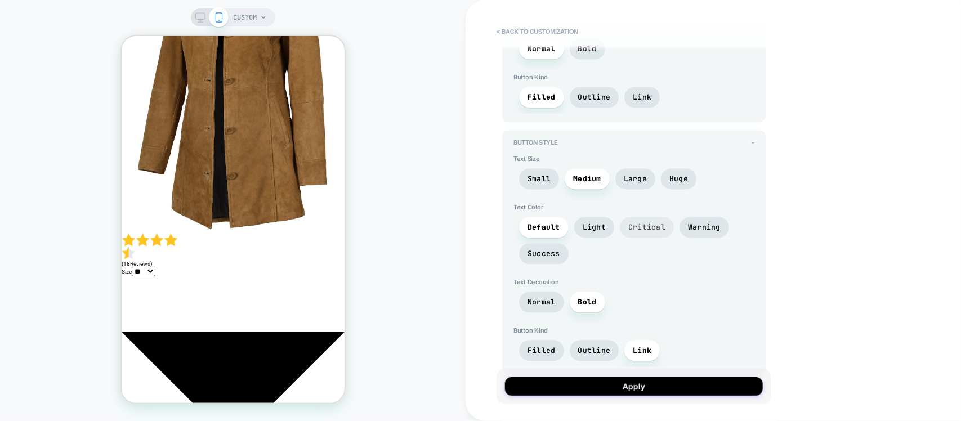
scroll to position [2920, 0]
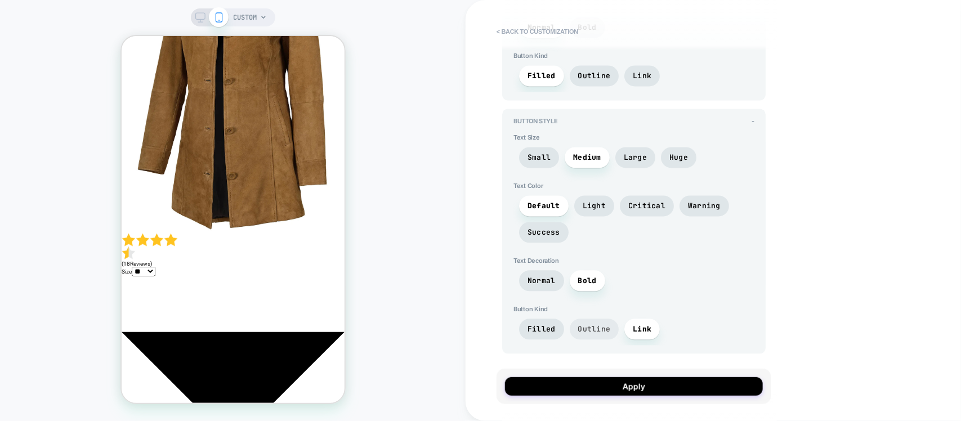
click at [595, 331] on span "Outline" at bounding box center [594, 329] width 33 height 10
click at [629, 327] on span "Link" at bounding box center [642, 329] width 35 height 21
click at [553, 325] on span "Filled" at bounding box center [542, 329] width 28 height 10
click at [600, 326] on span "Outline" at bounding box center [594, 329] width 33 height 10
click at [630, 327] on span "Link" at bounding box center [642, 329] width 35 height 21
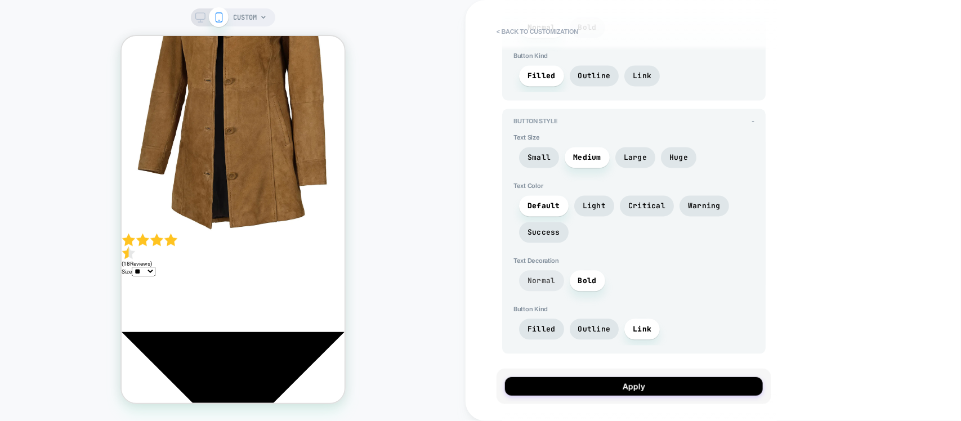
click at [545, 286] on span "Normal" at bounding box center [542, 281] width 28 height 10
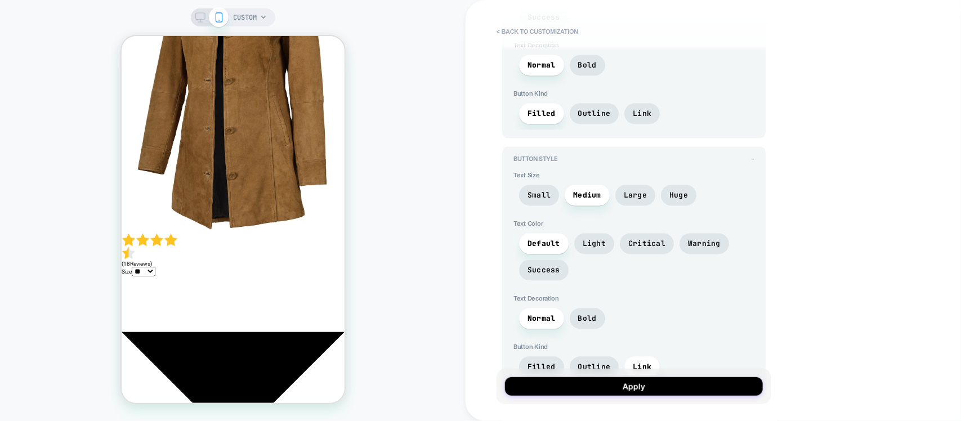
scroll to position [2850, 0]
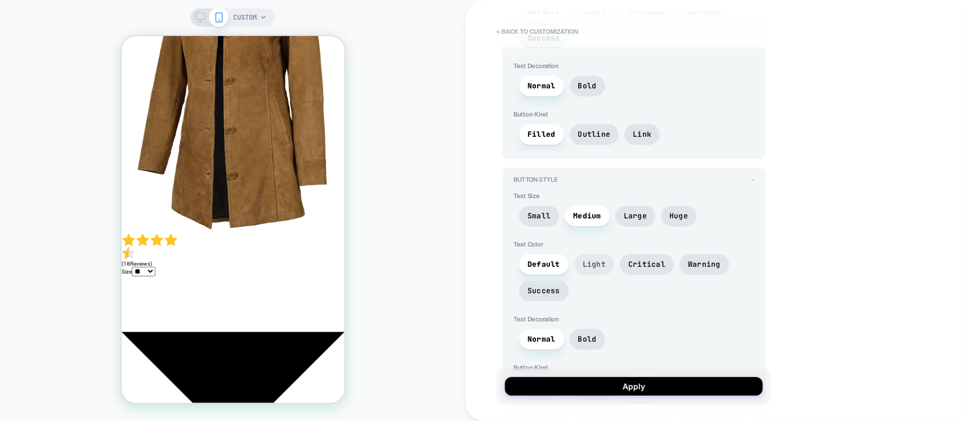
click at [587, 270] on span "Light" at bounding box center [594, 265] width 23 height 10
click at [632, 270] on span "Critical" at bounding box center [647, 265] width 37 height 10
click at [693, 270] on span "Warning" at bounding box center [704, 265] width 33 height 10
click at [554, 293] on span "Success" at bounding box center [544, 291] width 50 height 21
click at [545, 270] on span "Default" at bounding box center [544, 265] width 33 height 10
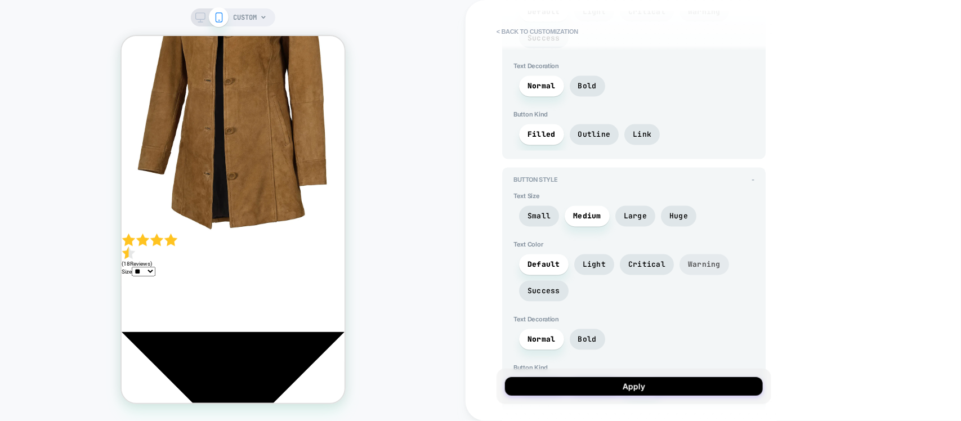
click at [684, 273] on span "Warning" at bounding box center [705, 265] width 50 height 21
click at [648, 270] on span "Critical" at bounding box center [647, 265] width 37 height 10
click at [542, 221] on span "Small" at bounding box center [539, 217] width 23 height 10
click at [592, 221] on span "Medium" at bounding box center [587, 217] width 28 height 10
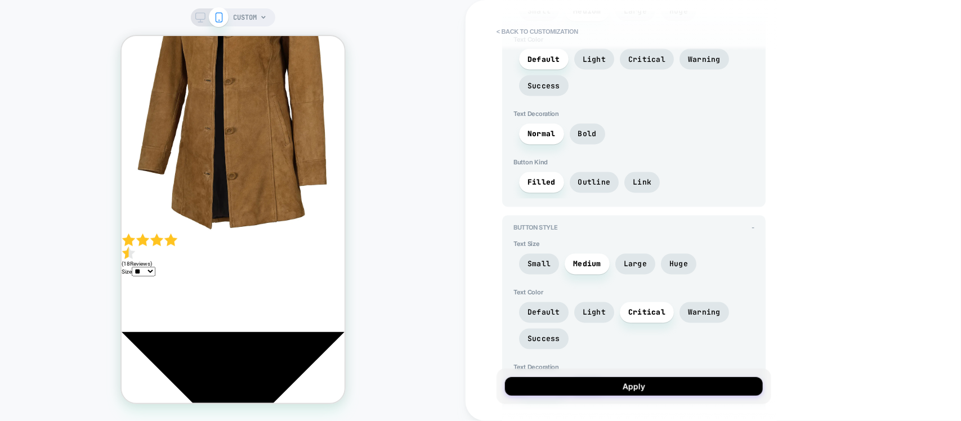
scroll to position [2779, 0]
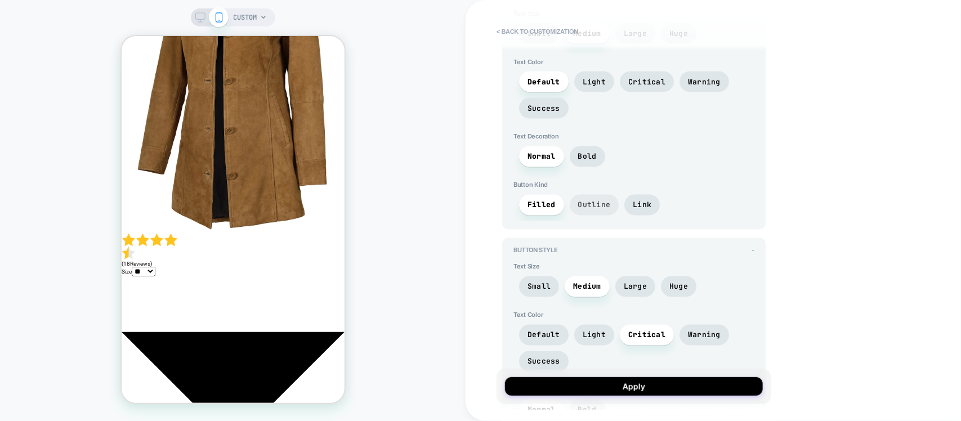
click at [595, 210] on span "Outline" at bounding box center [595, 205] width 50 height 21
click at [560, 214] on span "Filled" at bounding box center [541, 205] width 45 height 21
click at [653, 213] on span "Link" at bounding box center [642, 205] width 35 height 21
click at [550, 210] on span "Filled" at bounding box center [542, 206] width 28 height 10
click at [587, 162] on span "Bold" at bounding box center [587, 157] width 19 height 10
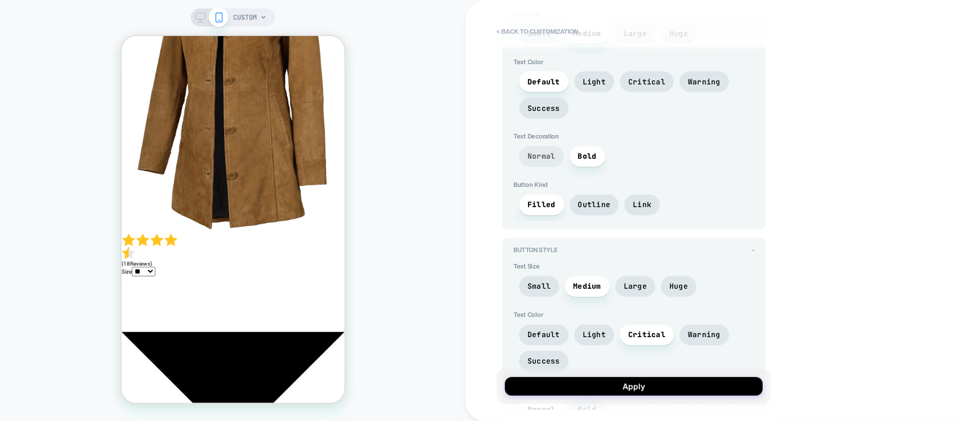
click at [525, 164] on span "Normal" at bounding box center [541, 156] width 45 height 21
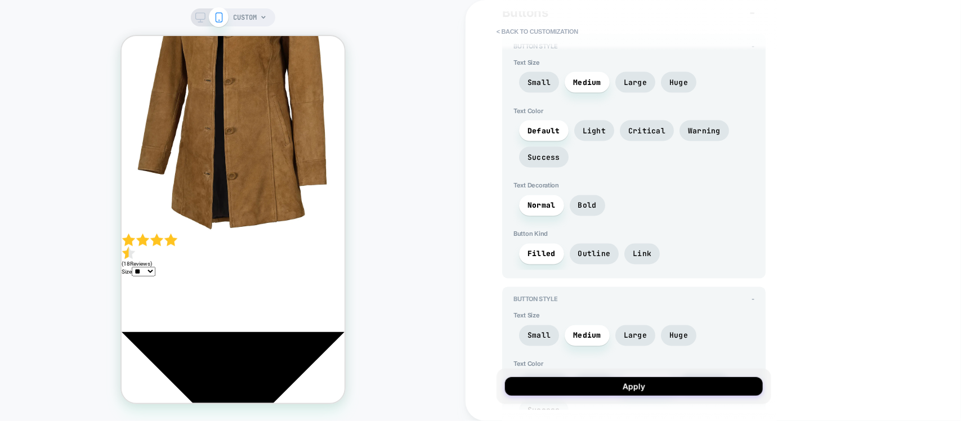
scroll to position [2709, 0]
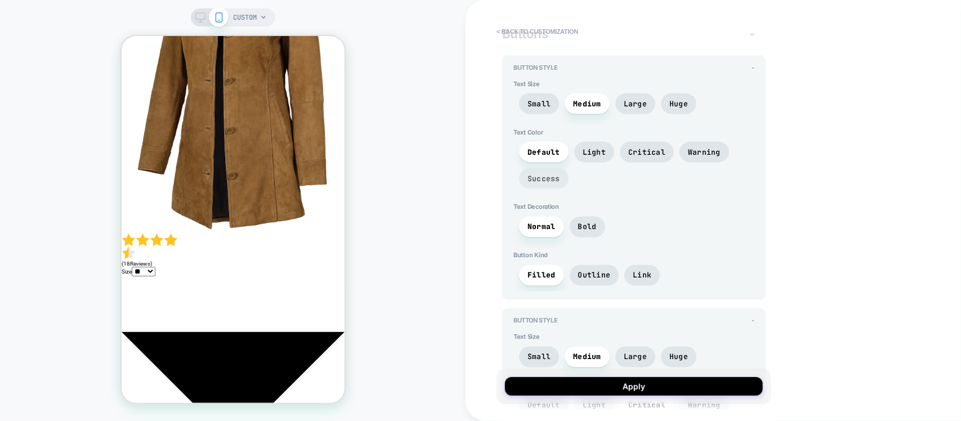
click at [552, 184] on span "Success" at bounding box center [544, 178] width 50 height 21
click at [640, 157] on span "Critical" at bounding box center [647, 153] width 37 height 10
click at [544, 157] on span "Default" at bounding box center [544, 153] width 33 height 10
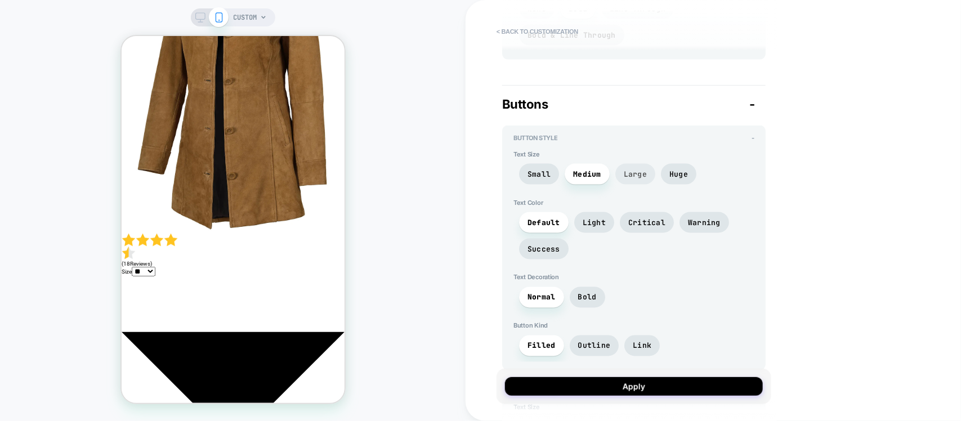
click at [635, 187] on div "Button Style - Text Size Small Medium Large Huge Text Color Default Light Criti…" at bounding box center [634, 248] width 264 height 245
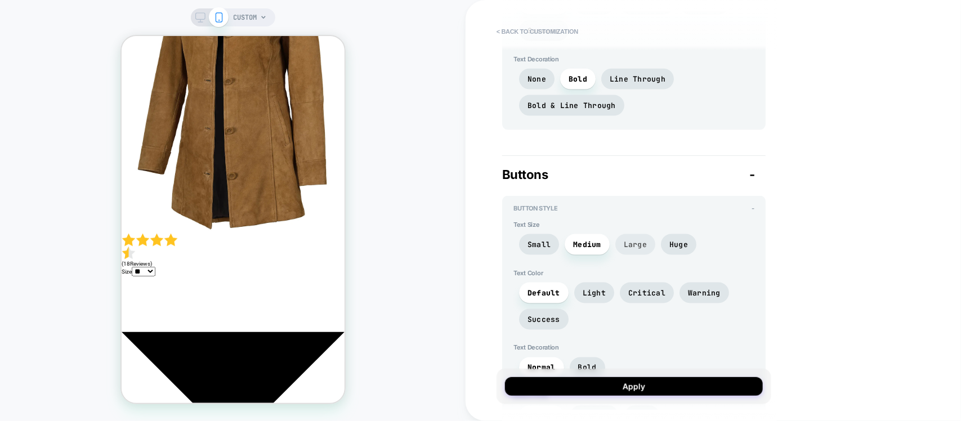
click at [636, 250] on span "Large" at bounding box center [635, 245] width 23 height 10
click at [676, 250] on span "Huge" at bounding box center [679, 245] width 19 height 10
click at [604, 252] on span "Medium" at bounding box center [587, 244] width 45 height 21
click at [632, 246] on span "Large" at bounding box center [636, 244] width 40 height 21
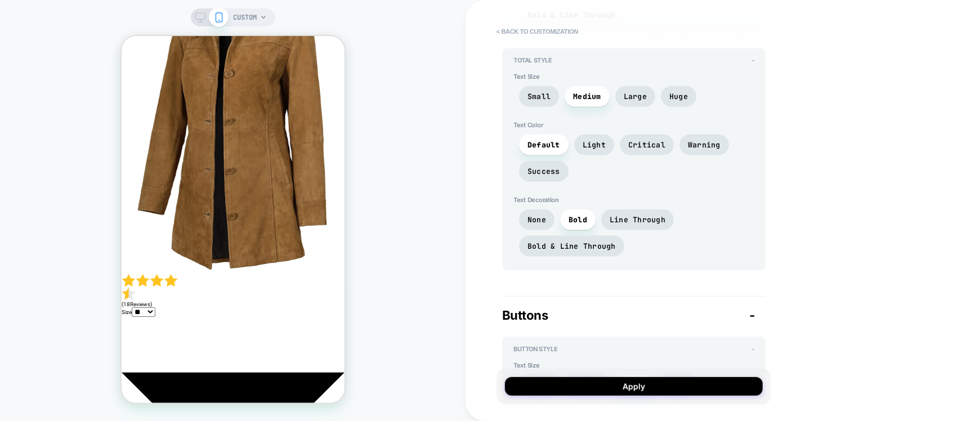
scroll to position [320, 0]
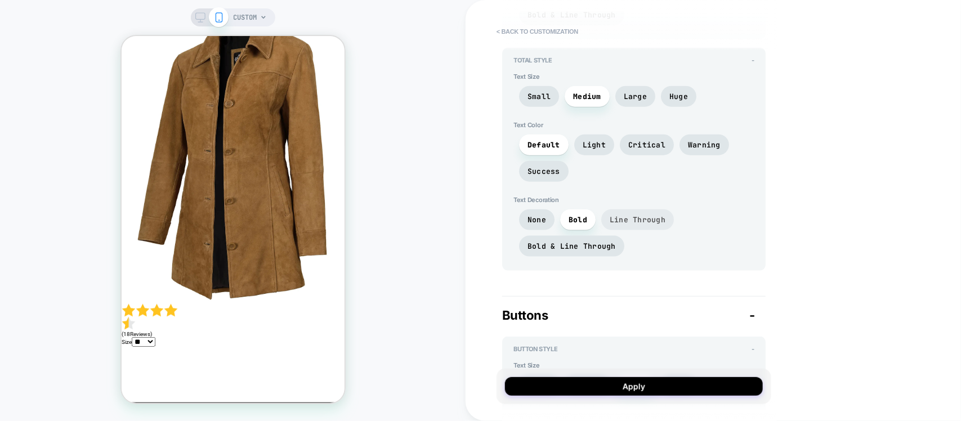
click at [623, 225] on span "Line Through" at bounding box center [638, 220] width 56 height 10
click at [541, 224] on span "None" at bounding box center [536, 220] width 35 height 21
click at [586, 251] on span "Bold & Line Through" at bounding box center [572, 247] width 88 height 10
click at [581, 230] on span "Bold" at bounding box center [577, 220] width 35 height 21
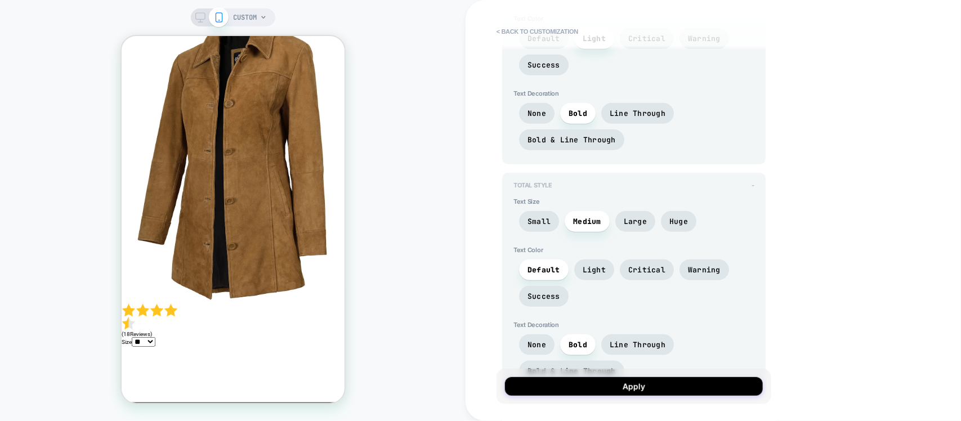
scroll to position [2287, 0]
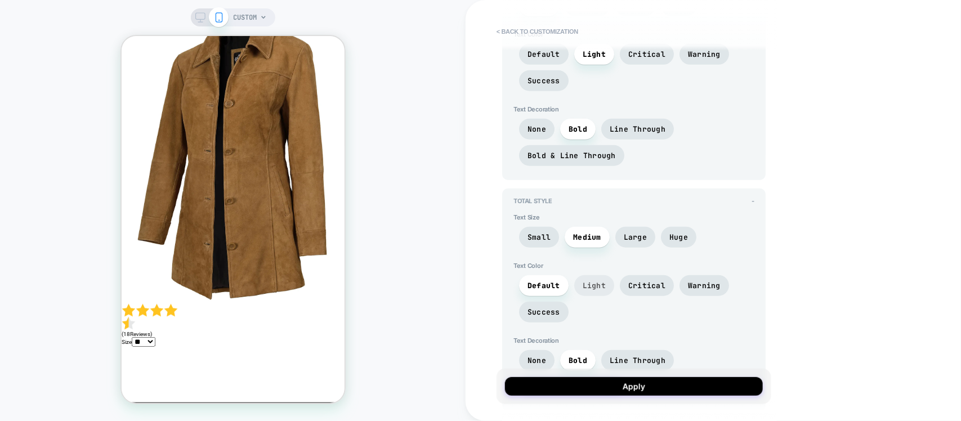
click at [589, 291] on span "Light" at bounding box center [594, 286] width 23 height 10
click at [551, 315] on span "Success" at bounding box center [544, 312] width 50 height 21
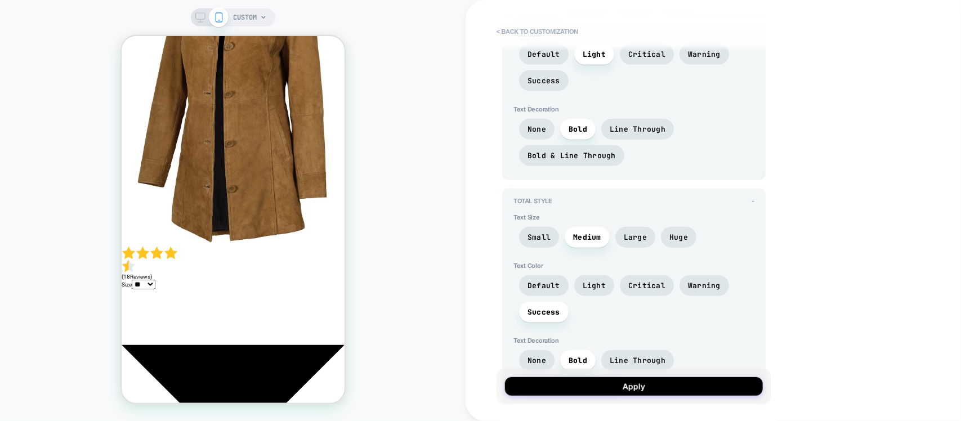
scroll to position [390, 0]
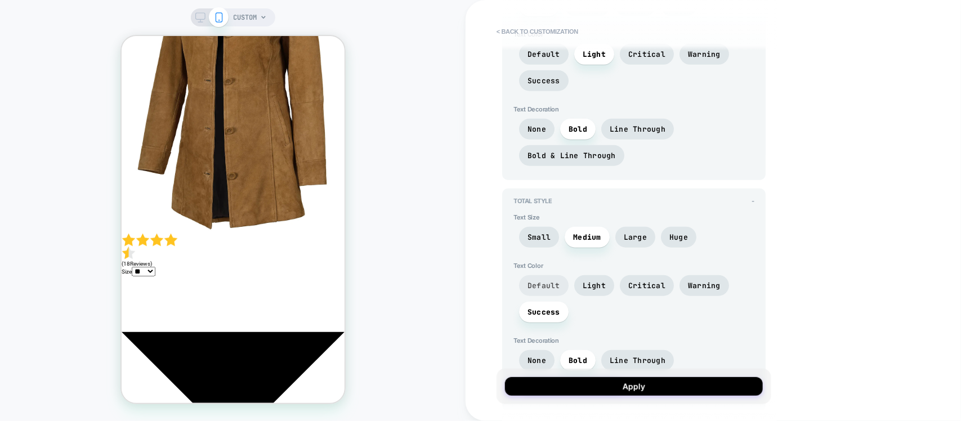
click at [545, 291] on span "Default" at bounding box center [544, 286] width 33 height 10
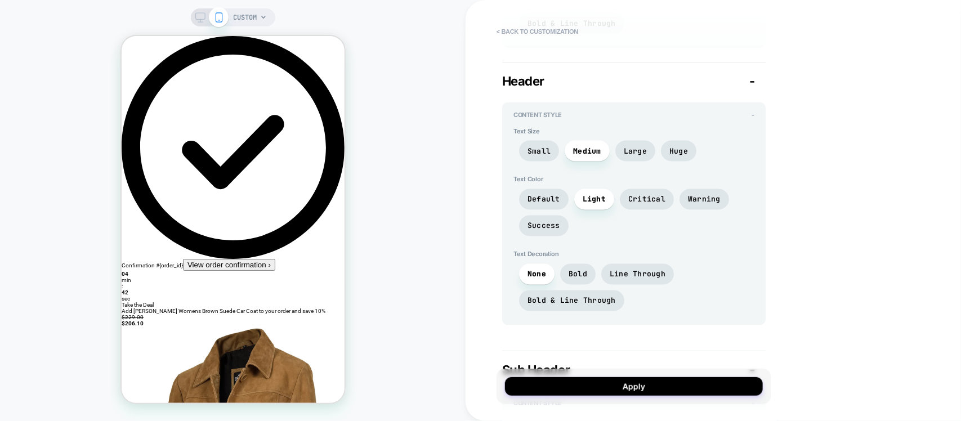
scroll to position [808, 0]
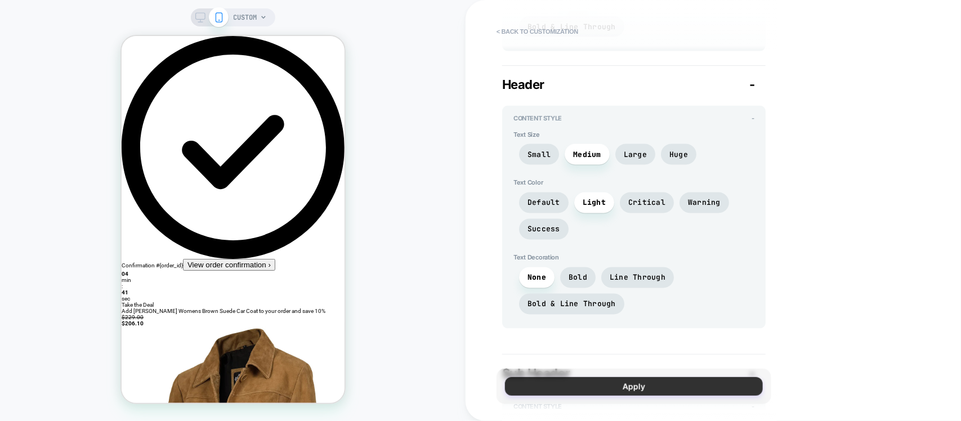
click at [629, 381] on button "Apply" at bounding box center [634, 386] width 258 height 19
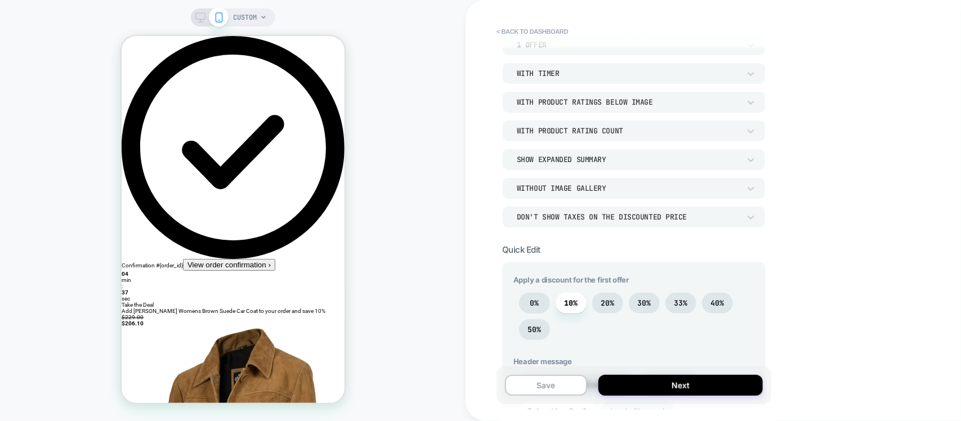
scroll to position [141, 0]
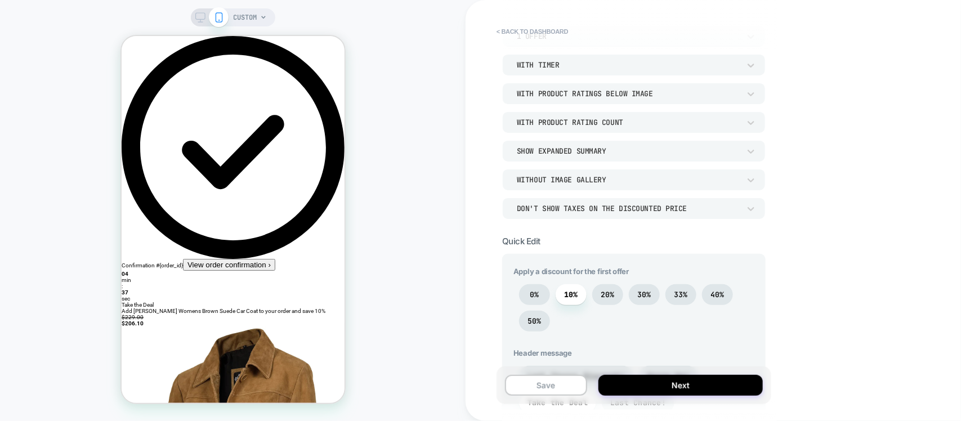
click at [624, 210] on div "Don't show taxes on the discounted price" at bounding box center [628, 209] width 223 height 10
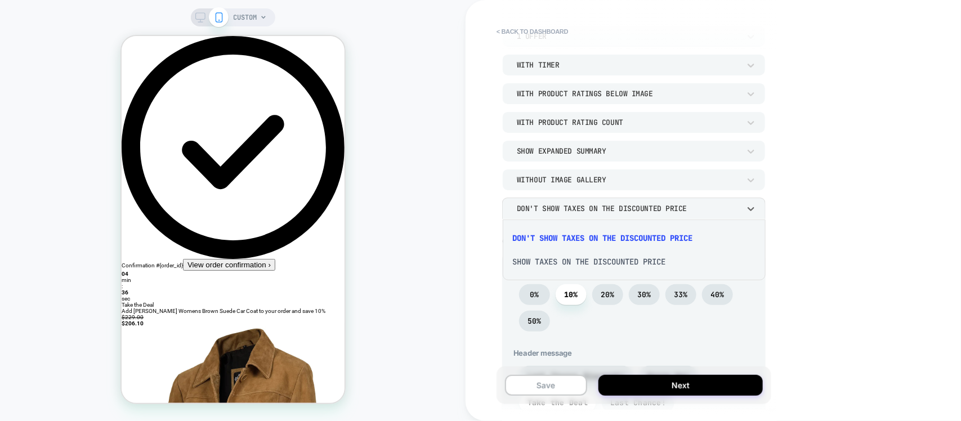
click at [624, 210] on div at bounding box center [480, 210] width 961 height 421
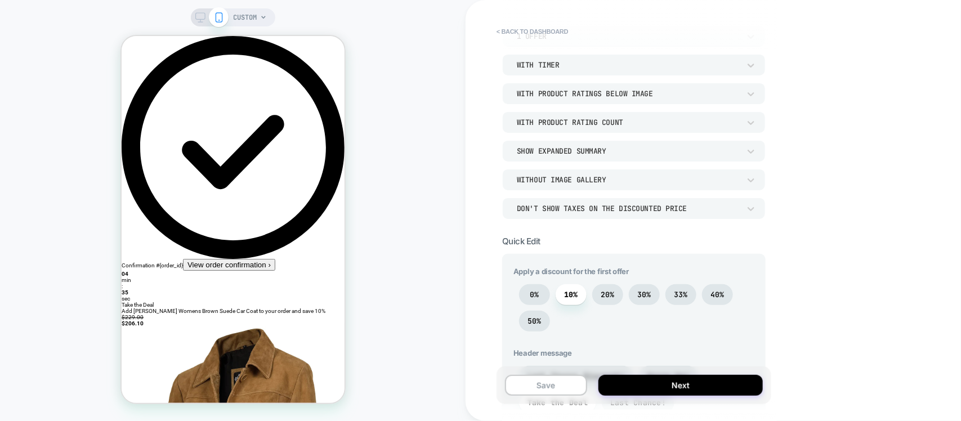
click at [590, 184] on div "Without Image Gallery" at bounding box center [628, 180] width 223 height 10
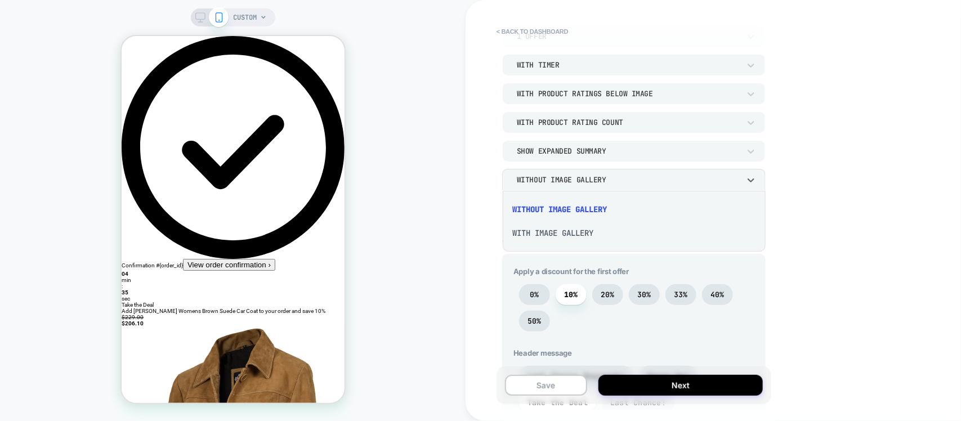
click at [590, 184] on div at bounding box center [480, 210] width 961 height 421
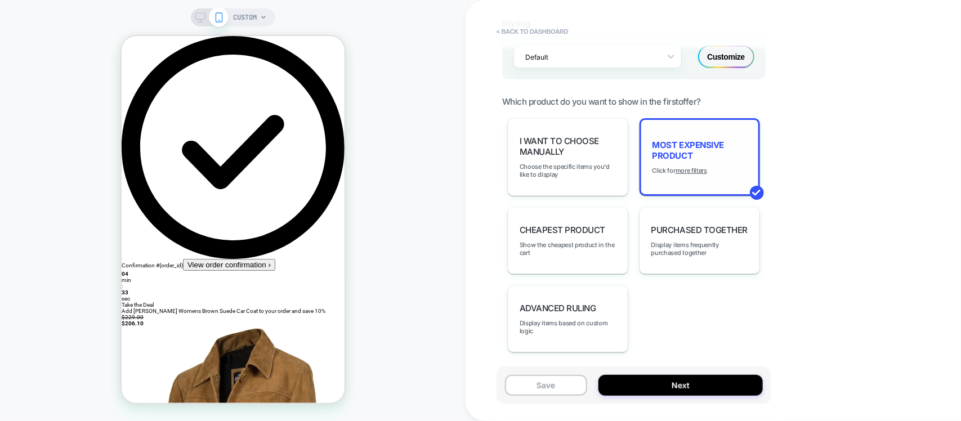
scroll to position [816, 0]
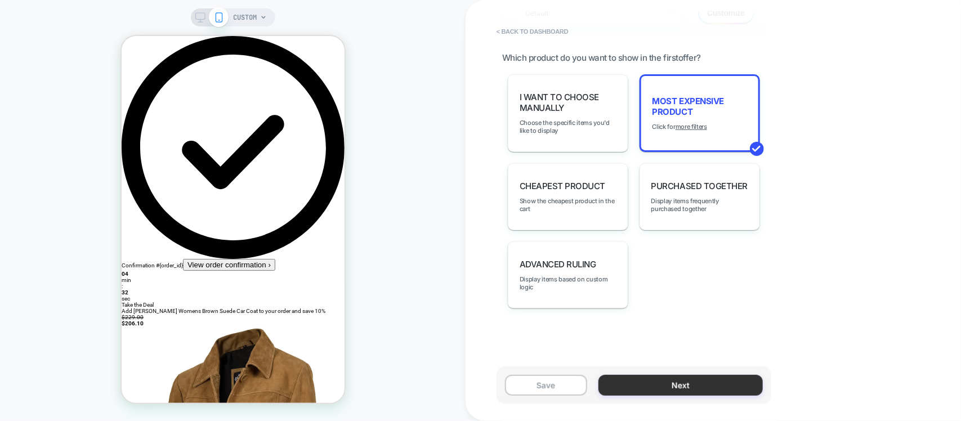
click at [669, 384] on button "Next" at bounding box center [681, 385] width 164 height 21
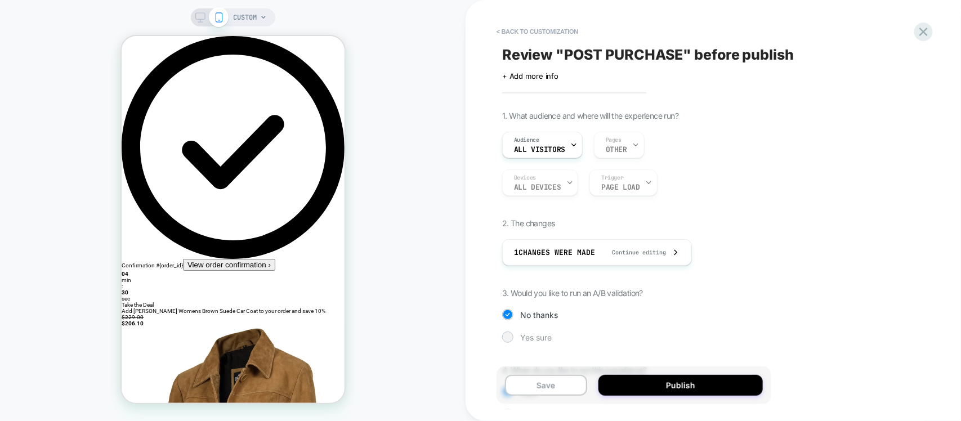
click at [532, 333] on div "Yes sure" at bounding box center [651, 337] width 299 height 11
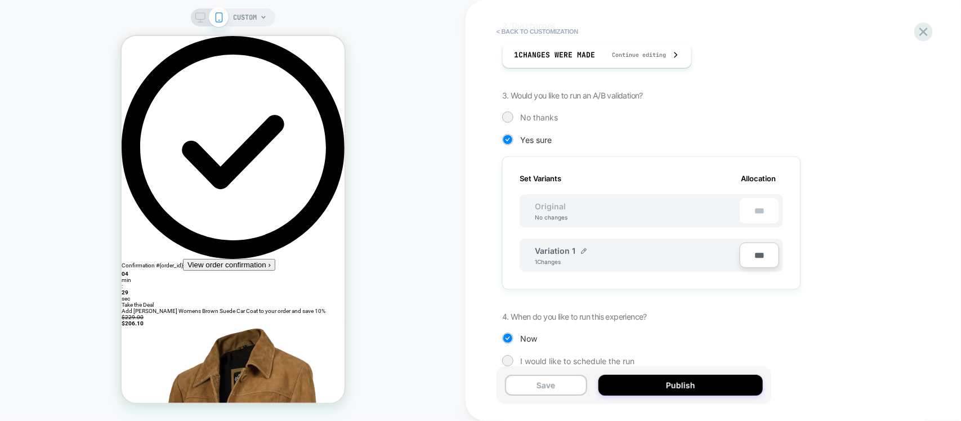
scroll to position [216, 0]
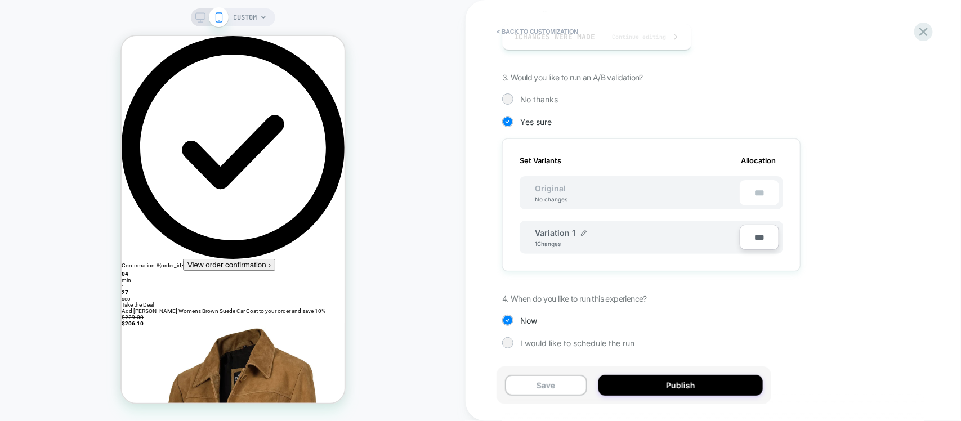
click at [622, 237] on div "Variation 1 1 Changes" at bounding box center [637, 237] width 205 height 19
click at [576, 234] on div "Variation 1" at bounding box center [561, 233] width 52 height 10
click at [581, 235] on img at bounding box center [584, 233] width 6 height 6
click at [665, 243] on div "**********" at bounding box center [605, 239] width 141 height 22
click at [623, 240] on button at bounding box center [627, 238] width 11 height 11
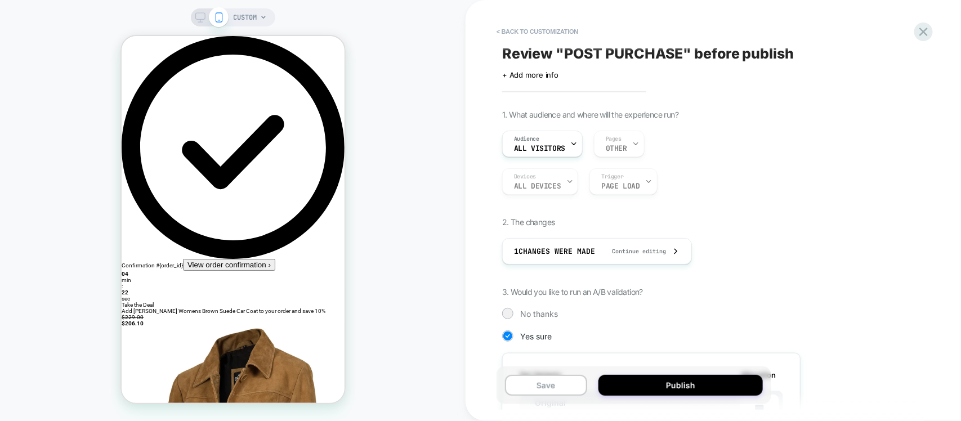
scroll to position [0, 0]
click at [562, 29] on button "< Back to customization" at bounding box center [537, 32] width 93 height 18
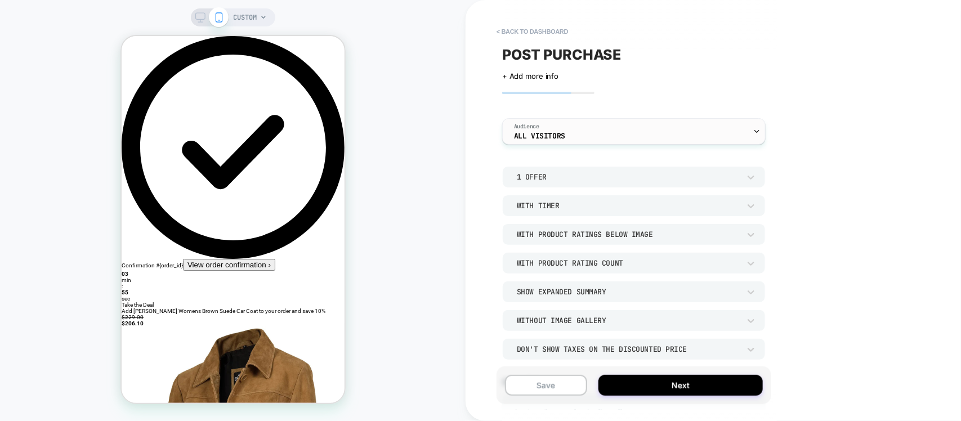
click at [558, 131] on div "Audience All Visitors" at bounding box center [631, 131] width 257 height 25
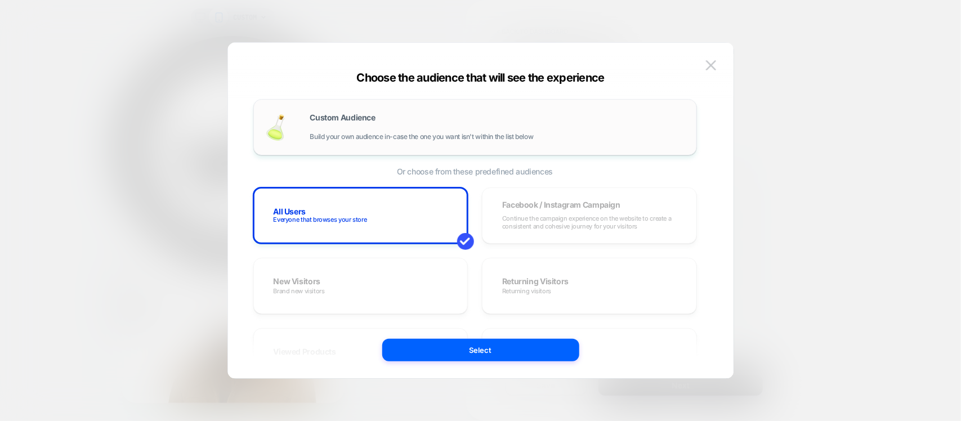
click at [471, 136] on span "Build your own audience in-case the one you want isn't within the list below" at bounding box center [422, 137] width 224 height 8
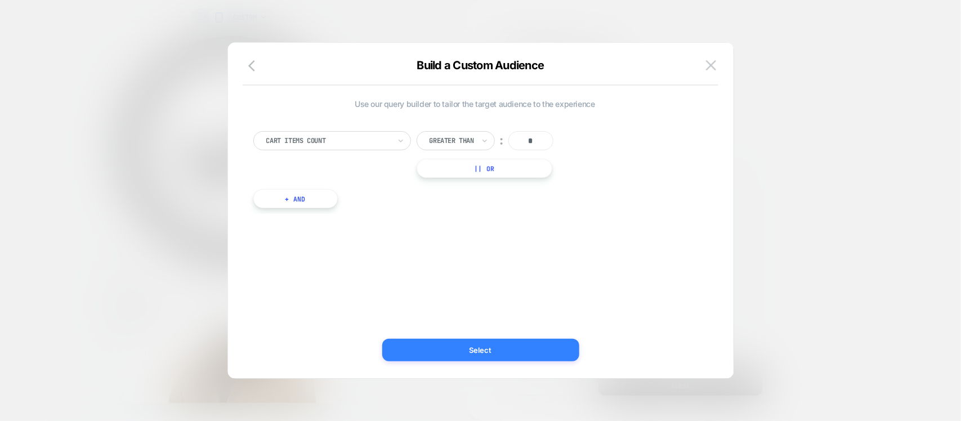
click at [488, 345] on button "Select" at bounding box center [480, 350] width 197 height 23
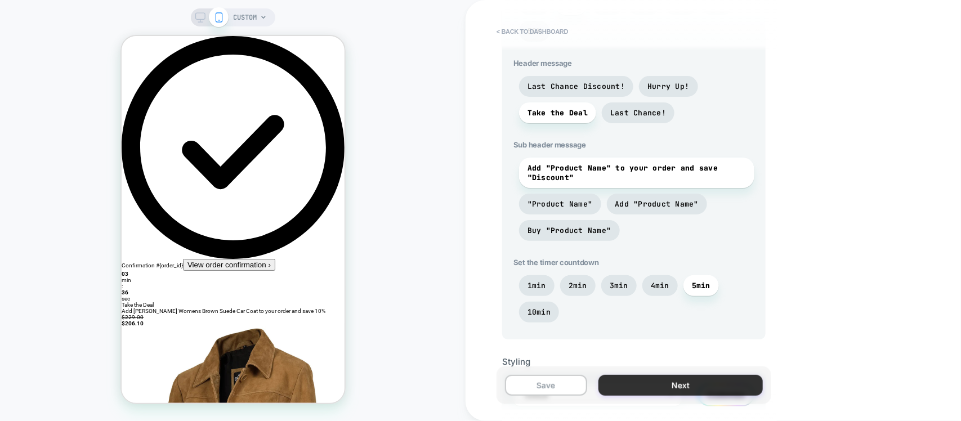
scroll to position [563, 0]
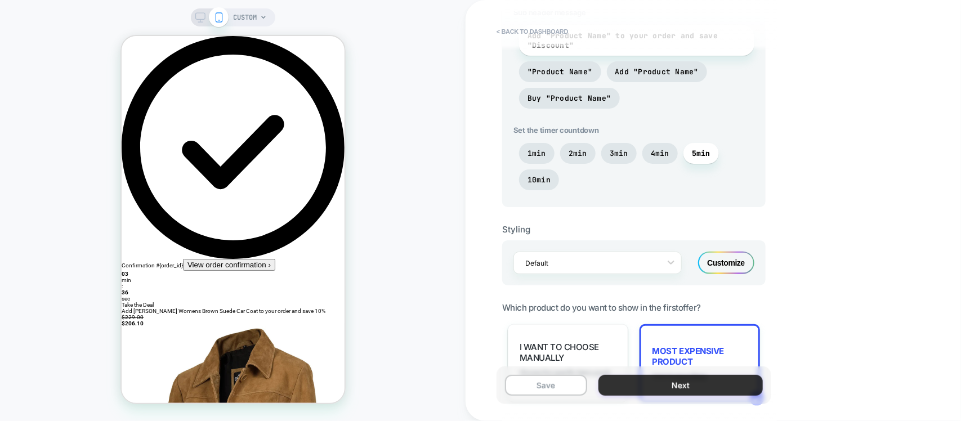
click at [680, 387] on button "Next" at bounding box center [681, 385] width 164 height 21
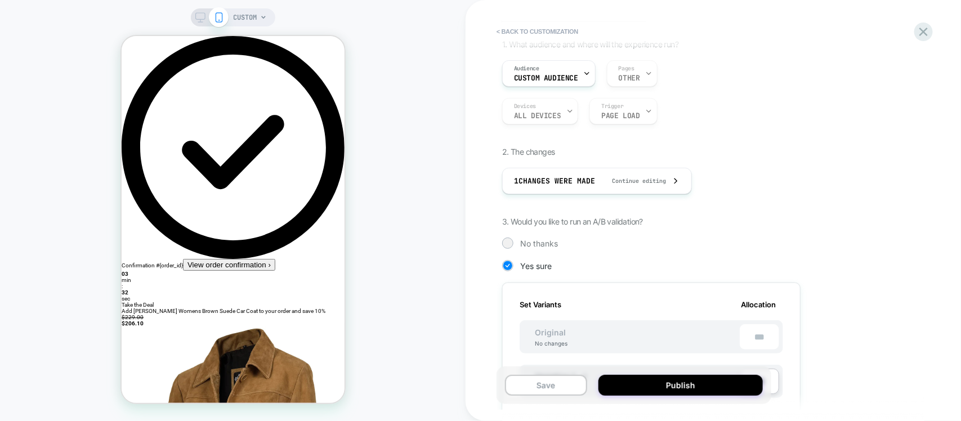
scroll to position [211, 0]
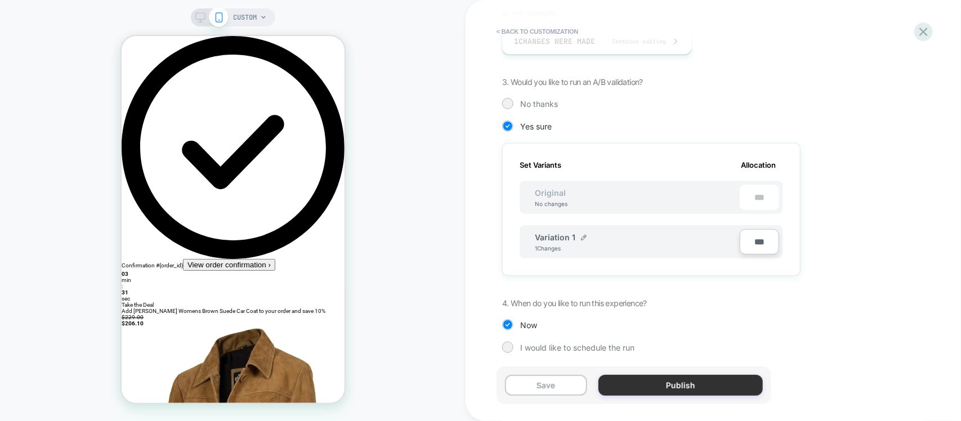
click at [672, 389] on button "Publish" at bounding box center [681, 385] width 164 height 21
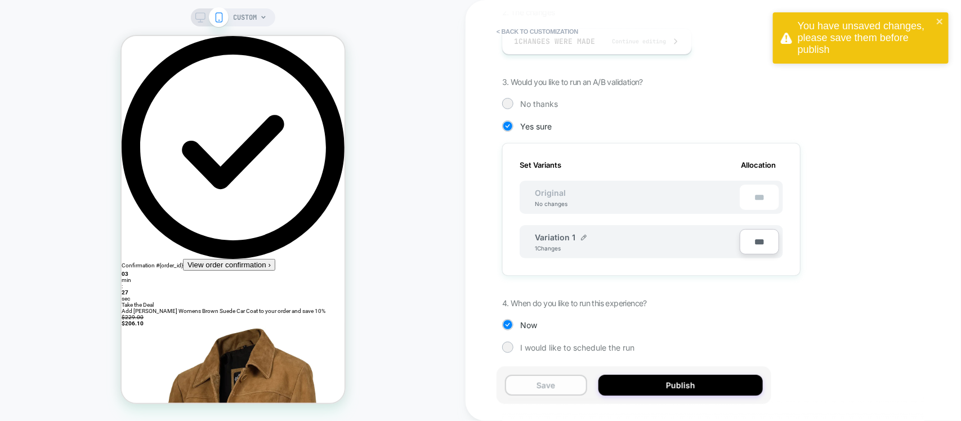
click at [559, 383] on button "Save" at bounding box center [546, 385] width 82 height 21
click at [694, 384] on button "Publish" at bounding box center [681, 385] width 164 height 21
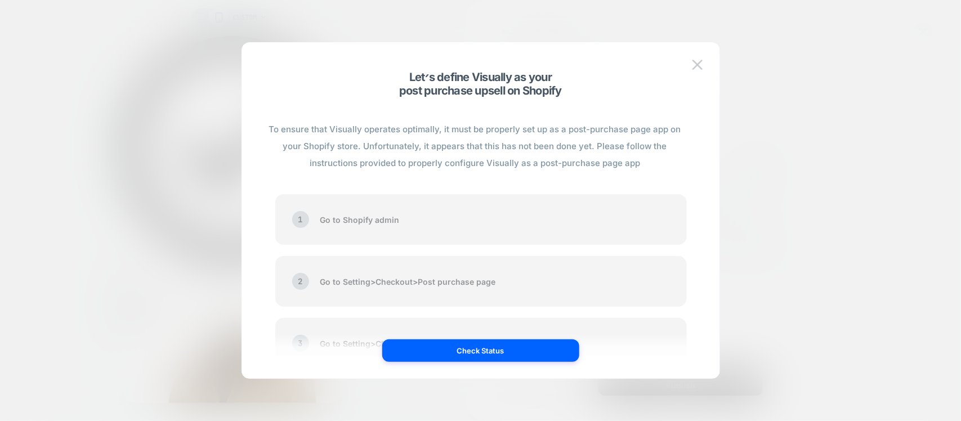
scroll to position [46, 0]
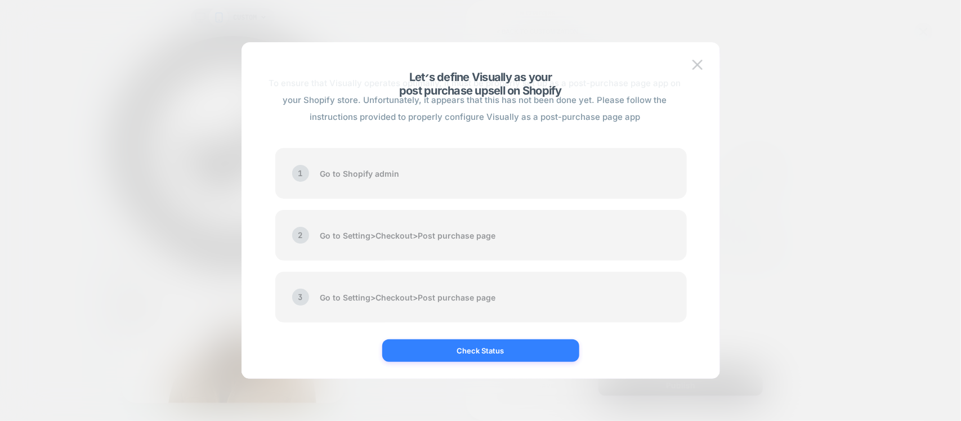
click at [444, 345] on button "Check Status" at bounding box center [480, 351] width 197 height 23
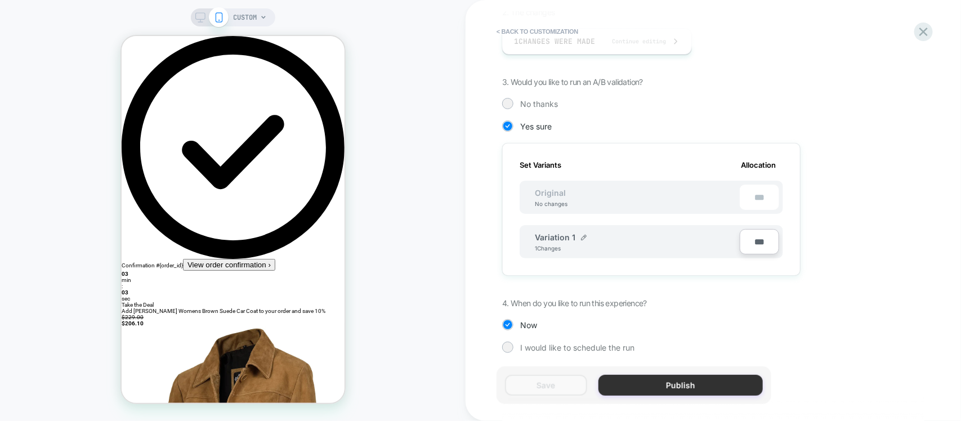
click at [662, 386] on button "Publish" at bounding box center [681, 385] width 164 height 21
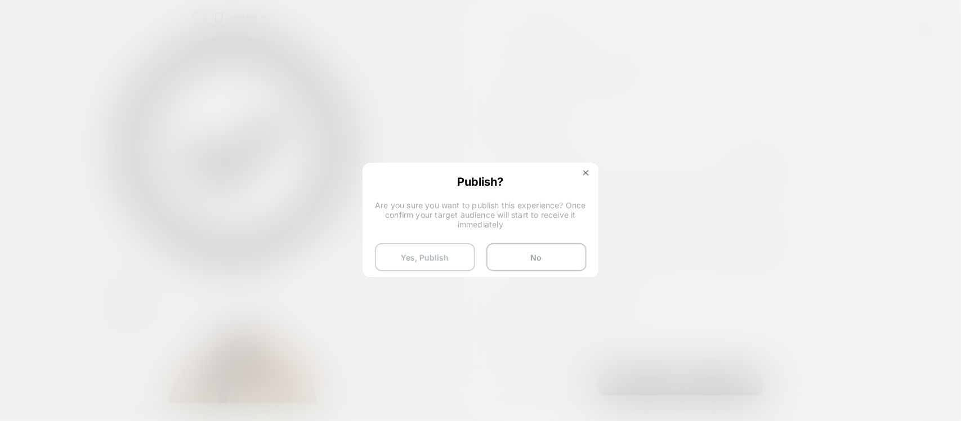
click at [434, 251] on button "Yes, Publish" at bounding box center [425, 257] width 100 height 28
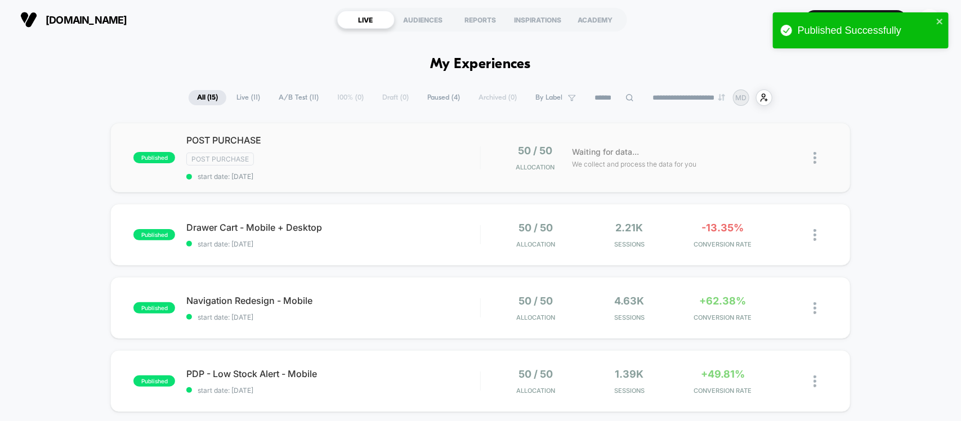
click at [271, 131] on div "published POST PURCHASE Post Purchase start date: 13/09/2025 50 / 50 Allocation…" at bounding box center [480, 158] width 740 height 70
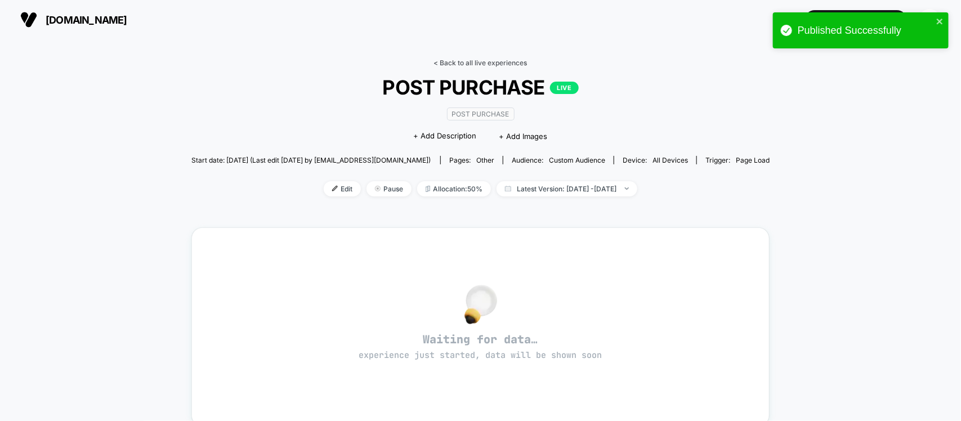
click at [496, 65] on link "< Back to all live experiences" at bounding box center [480, 63] width 93 height 8
